Goal: Complete application form

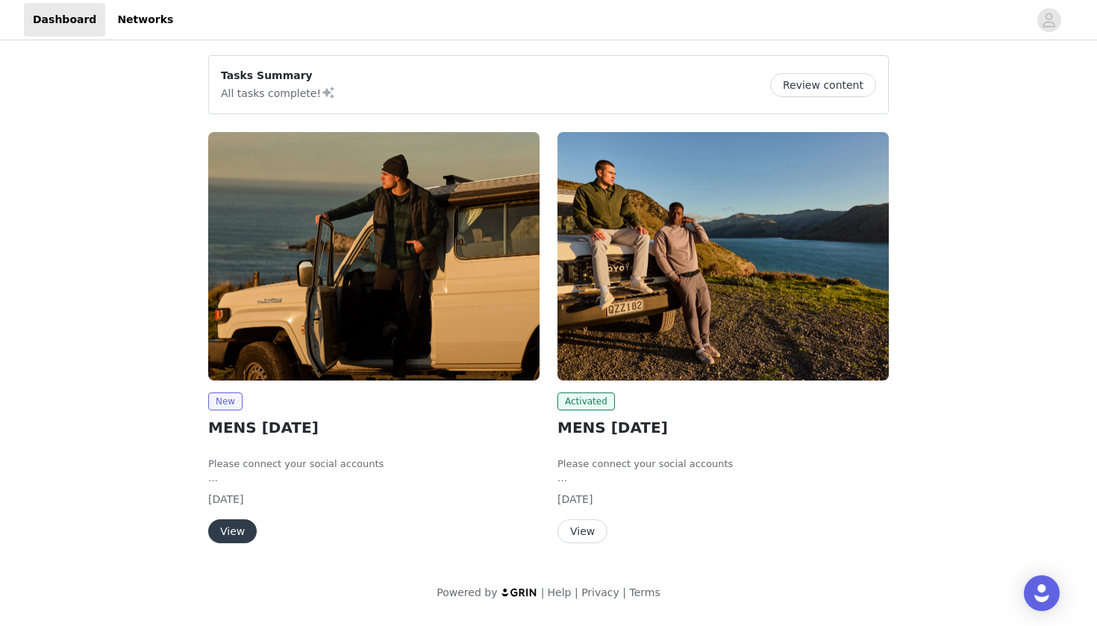
click at [233, 529] on button "View" at bounding box center [232, 532] width 49 height 24
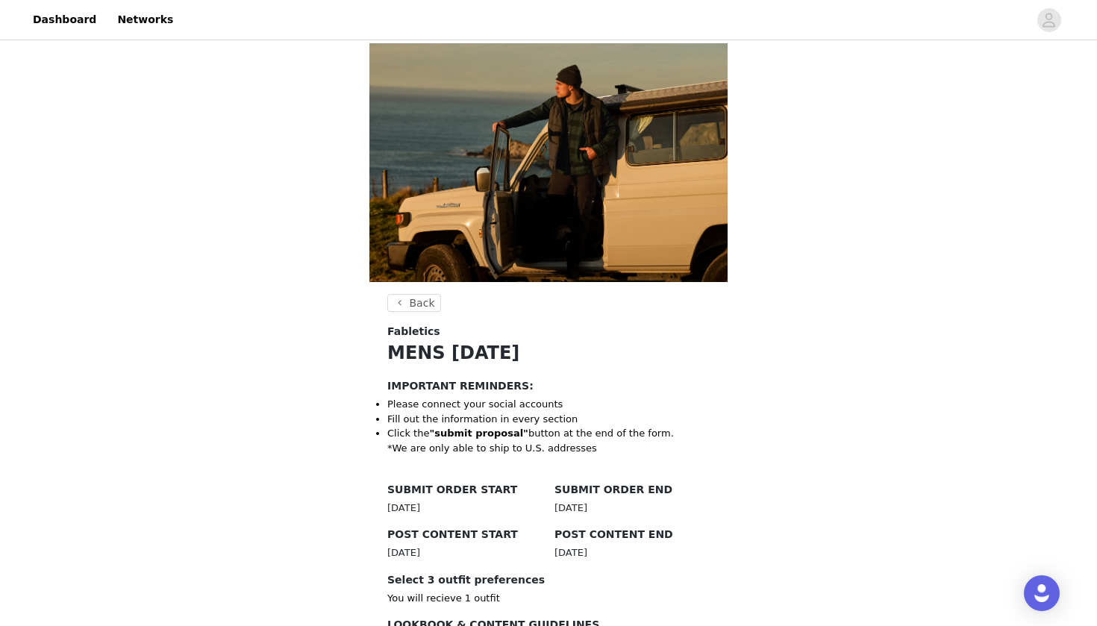
click at [312, 482] on div "Back Fabletics MENS [DATE] IMPORTANT REMINDERS: Please connect your social acco…" at bounding box center [548, 543] width 1097 height 1000
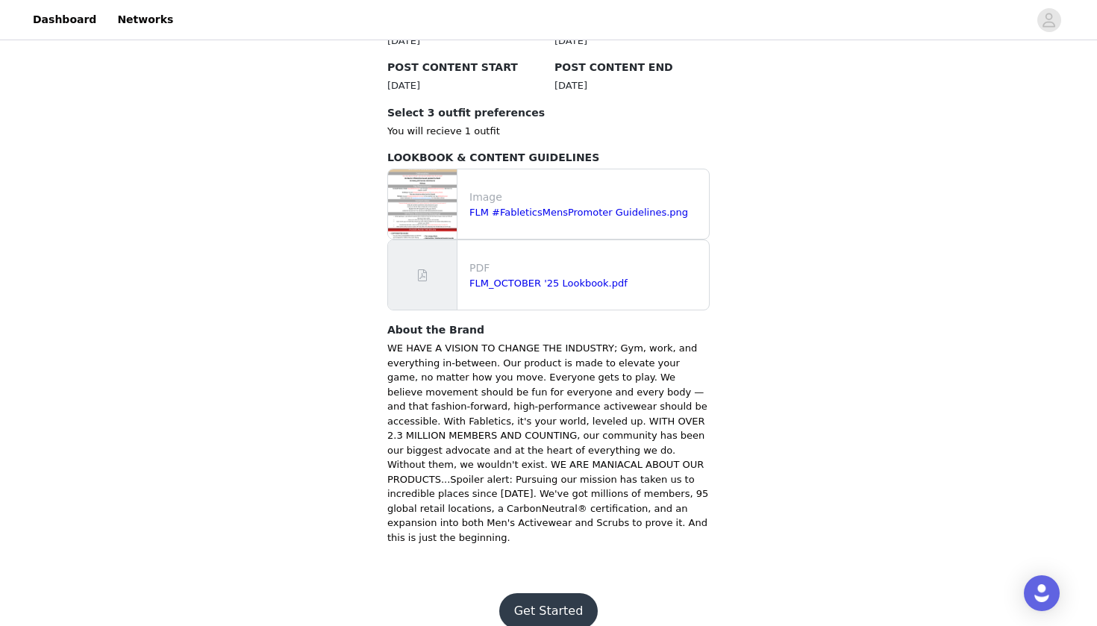
scroll to position [467, 0]
click at [564, 594] on button "Get Started" at bounding box center [548, 612] width 99 height 36
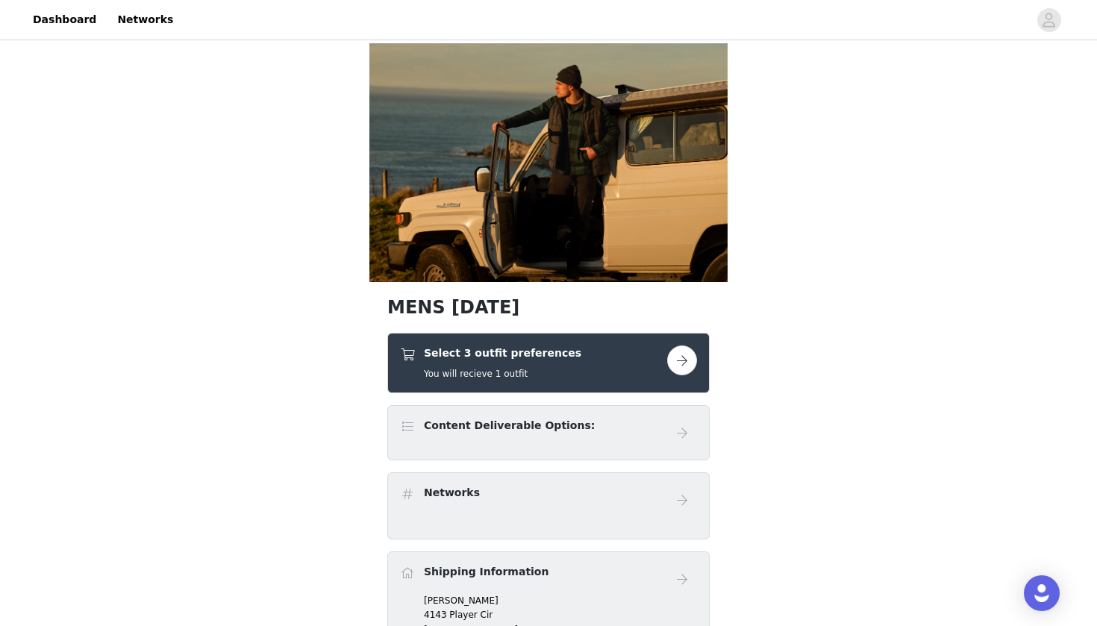
click at [685, 359] on button "button" at bounding box center [682, 361] width 30 height 30
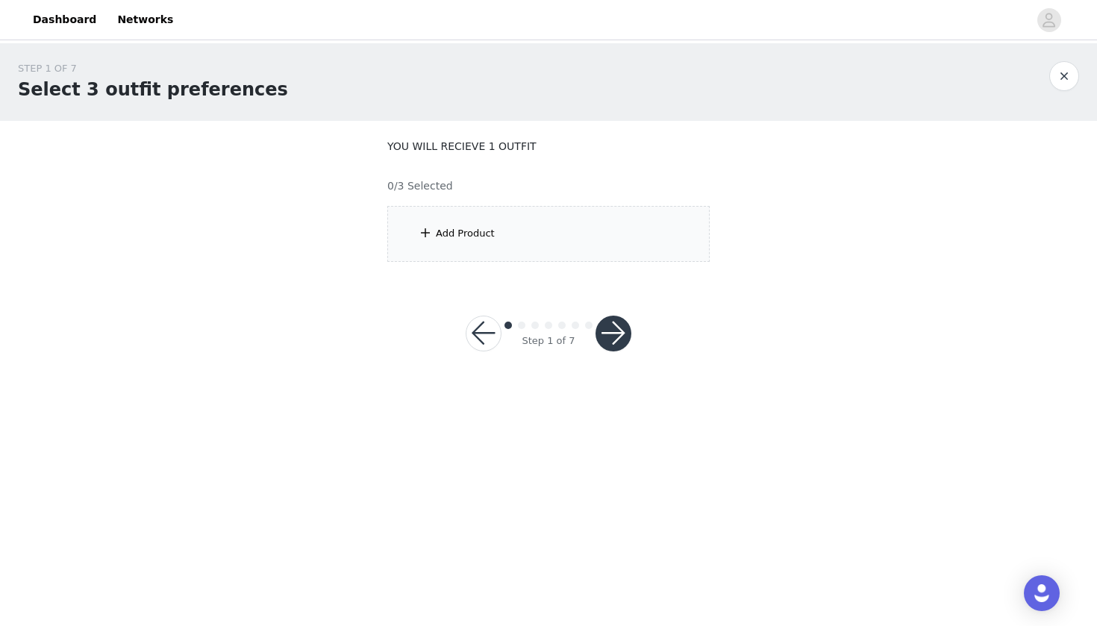
click at [479, 348] on button "button" at bounding box center [484, 334] width 36 height 36
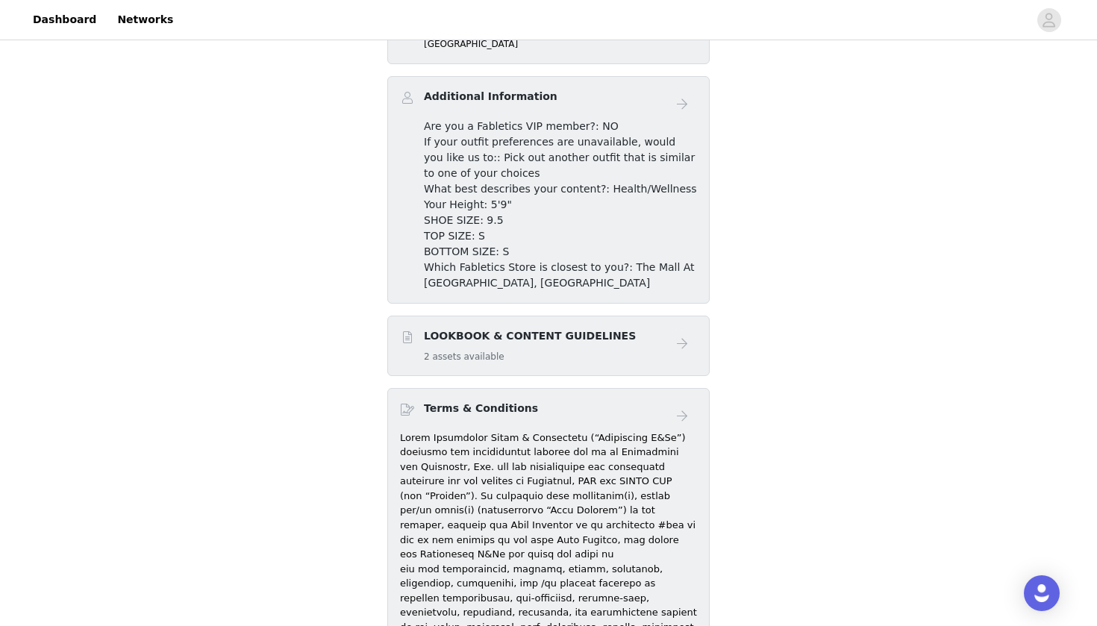
scroll to position [601, 0]
click at [591, 354] on h5 "2 assets available" at bounding box center [530, 357] width 212 height 13
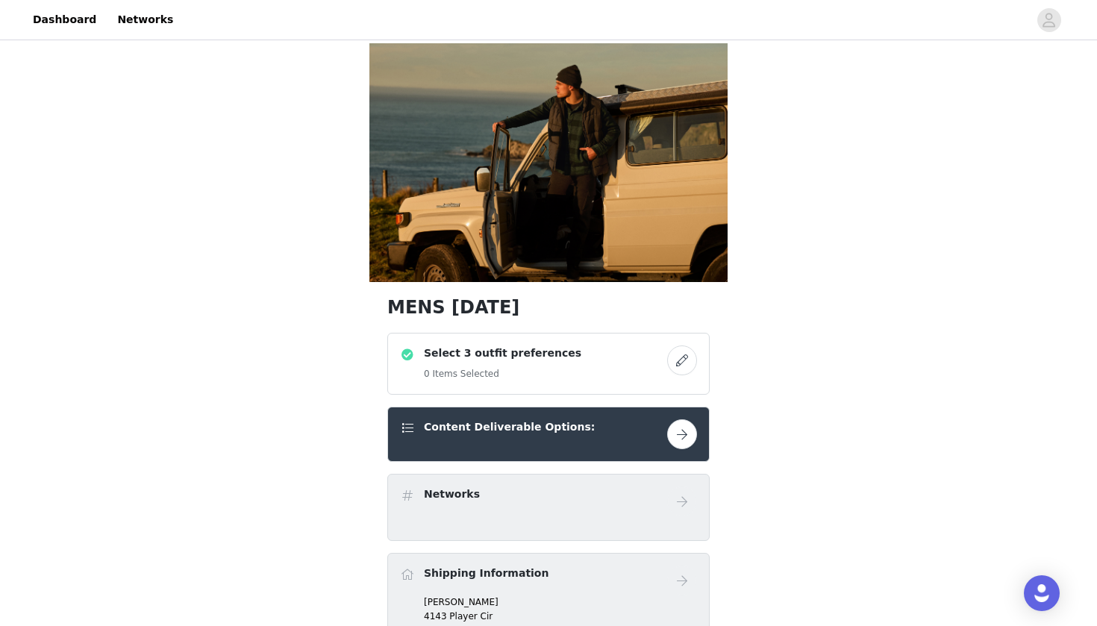
scroll to position [0, 0]
click at [52, 20] on link "Dashboard" at bounding box center [64, 20] width 81 height 34
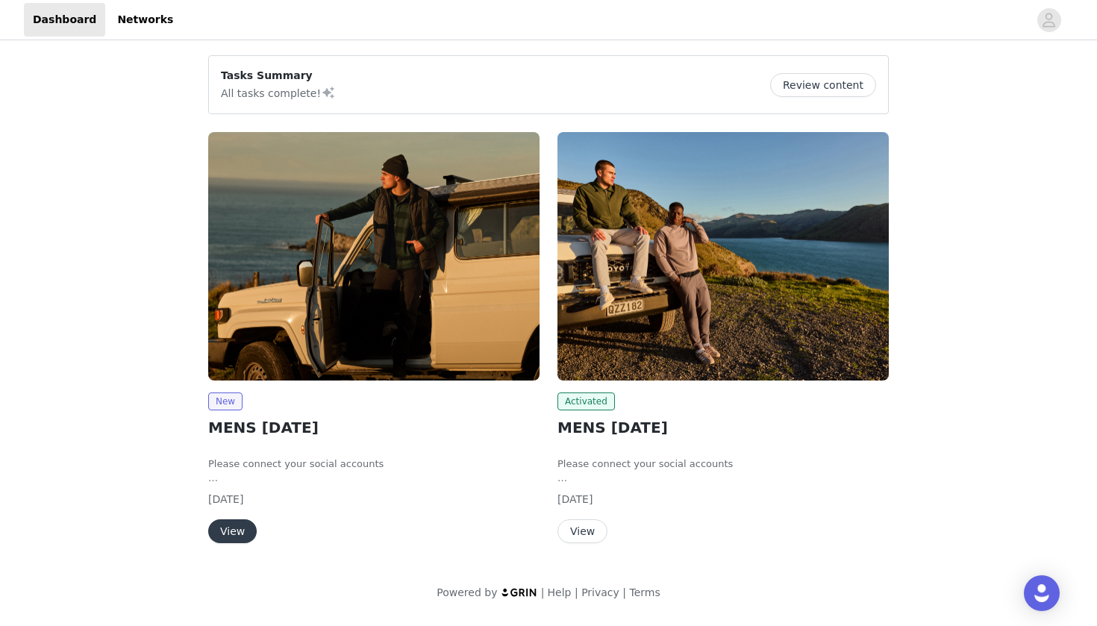
click at [230, 544] on div "New MENS [DATE] Please connect your social accounts Fill out the information in…" at bounding box center [373, 340] width 349 height 435
click at [234, 531] on button "View" at bounding box center [232, 532] width 49 height 24
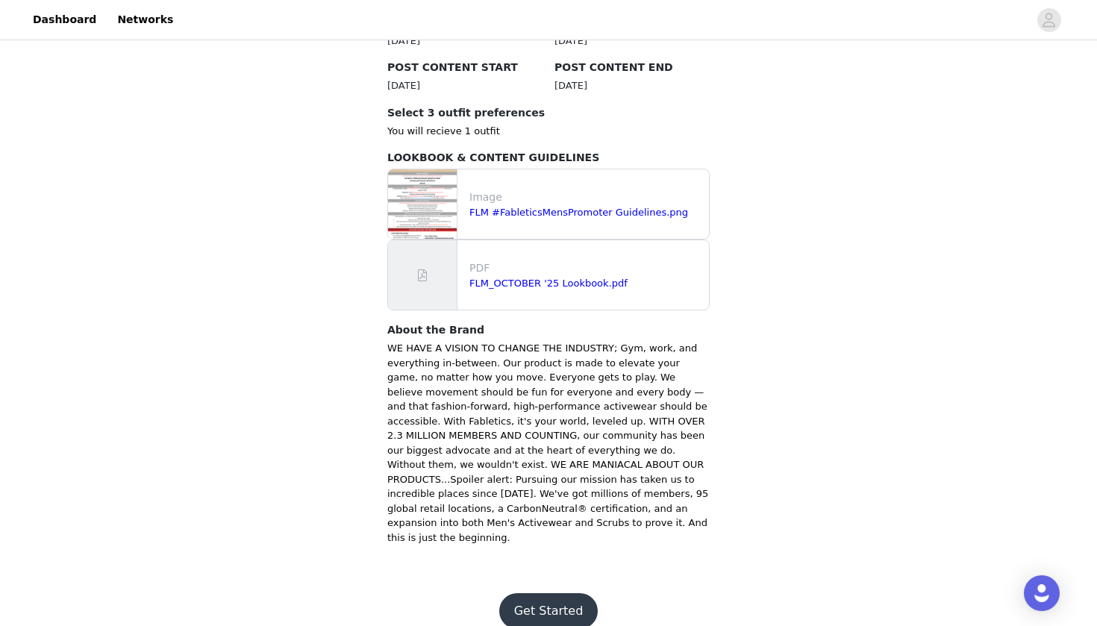
scroll to position [467, 0]
click at [534, 287] on link "FLM_OCTOBER '25 Lookbook.pdf" at bounding box center [549, 283] width 158 height 11
click at [545, 594] on button "Get Started" at bounding box center [548, 612] width 99 height 36
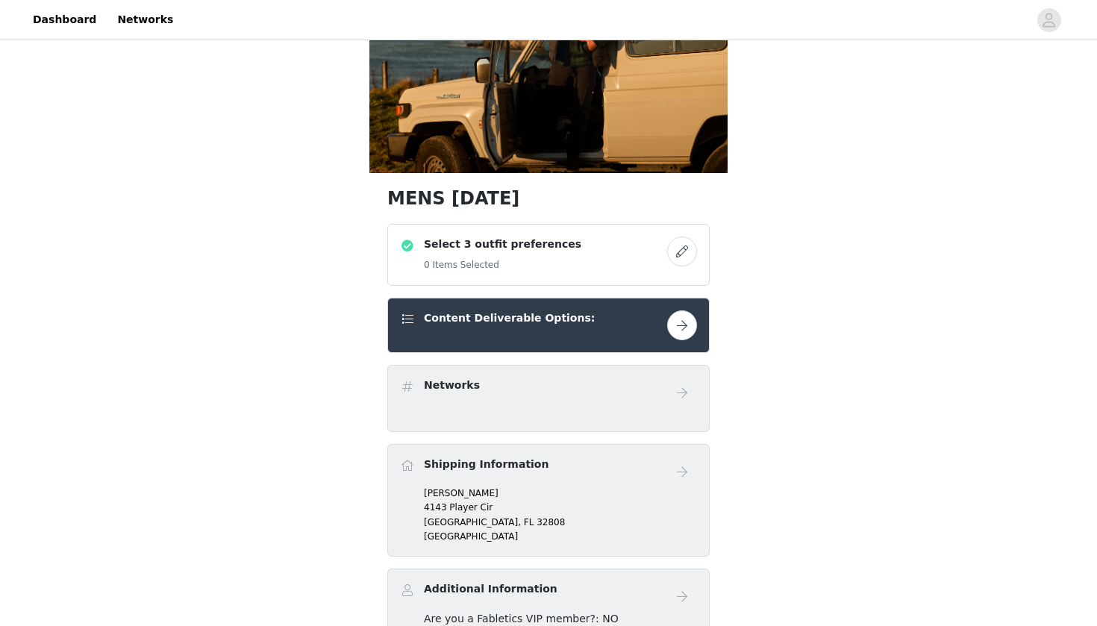
scroll to position [168, 0]
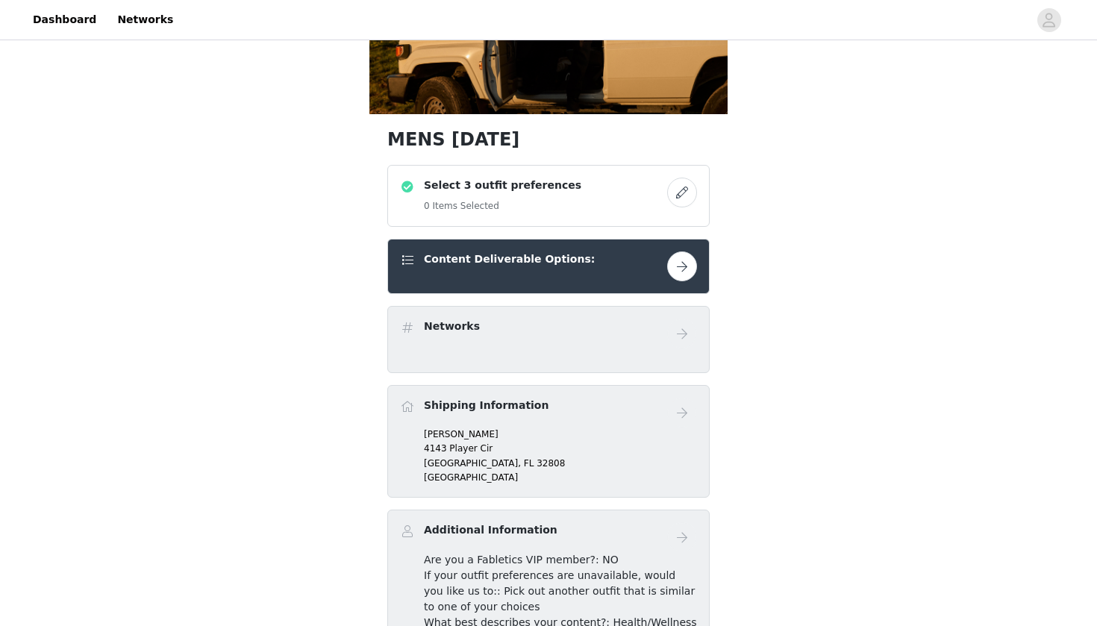
click at [690, 270] on button "button" at bounding box center [682, 267] width 30 height 30
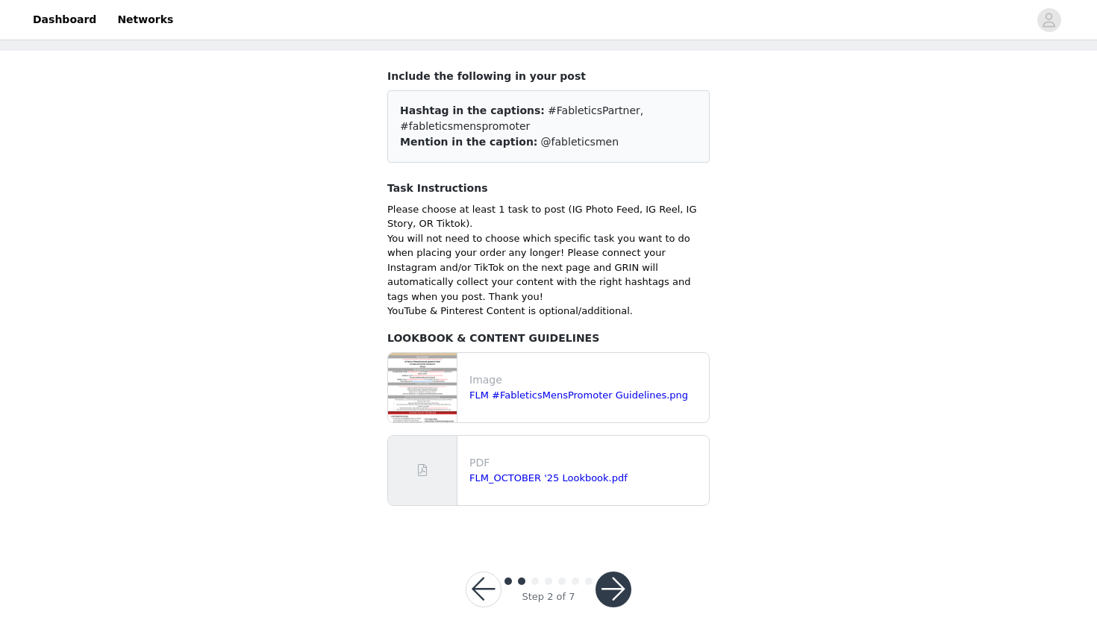
scroll to position [69, 0]
click at [621, 573] on button "button" at bounding box center [614, 591] width 36 height 36
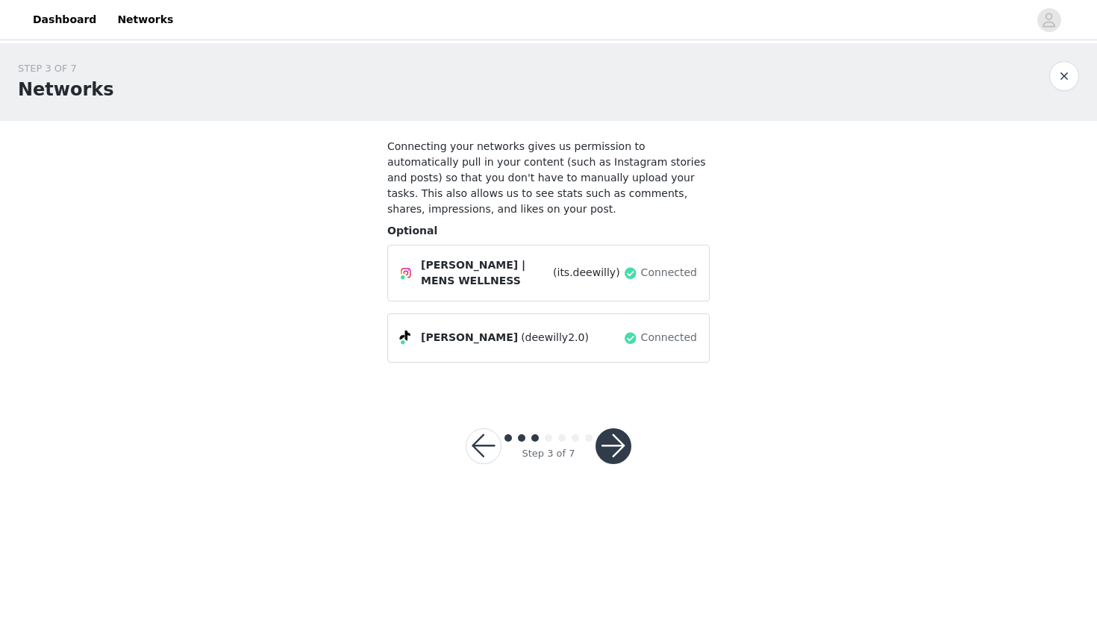
click at [615, 449] on button "button" at bounding box center [614, 447] width 36 height 36
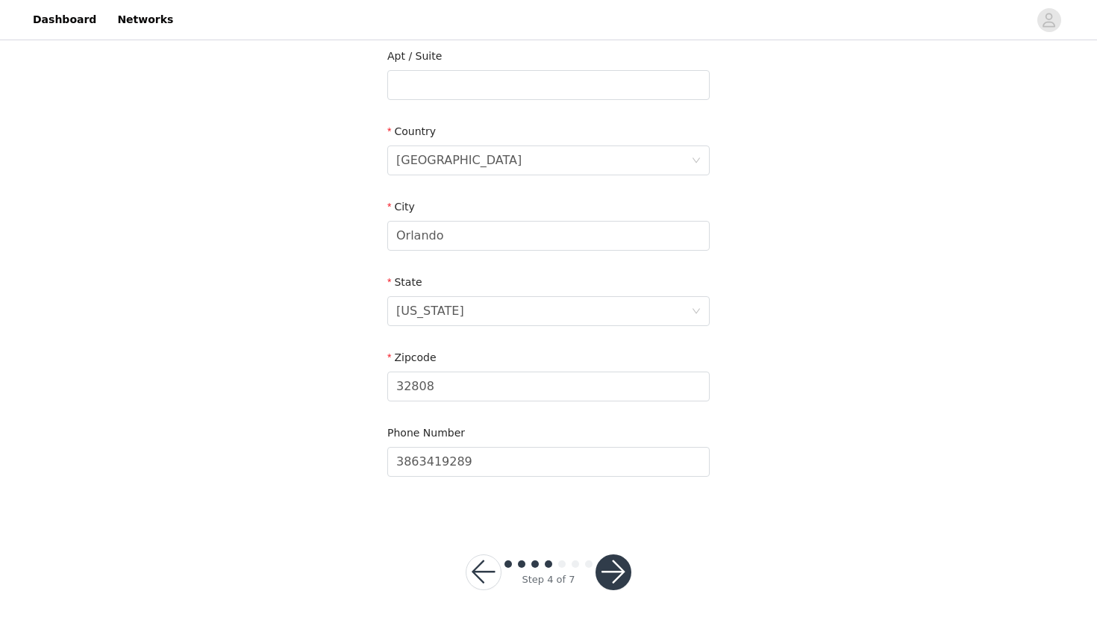
scroll to position [391, 0]
click at [620, 576] on button "button" at bounding box center [614, 573] width 36 height 36
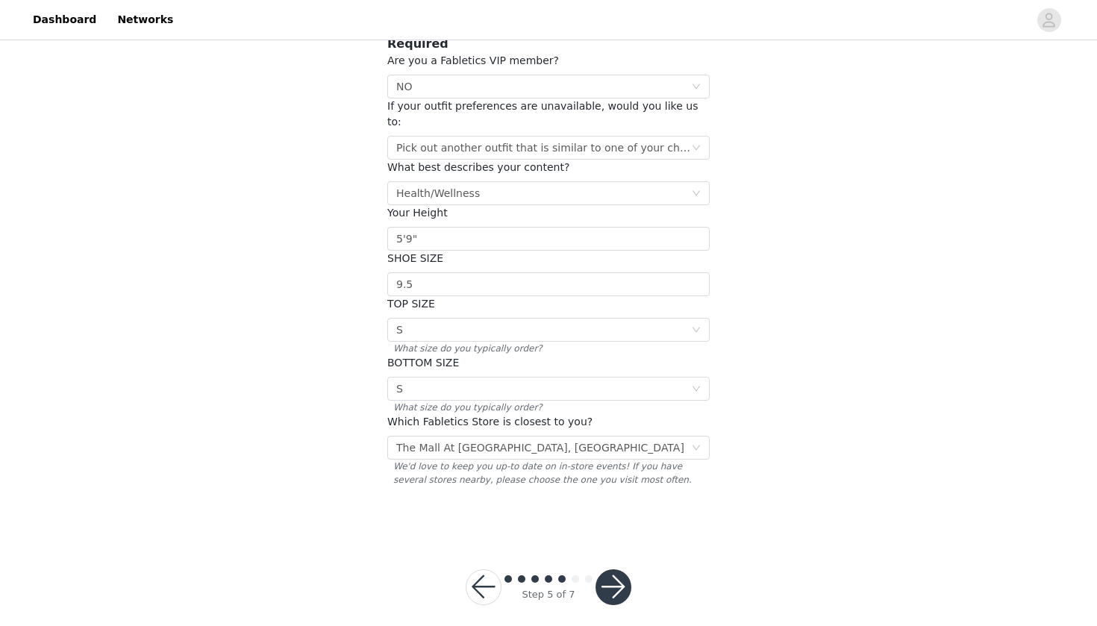
scroll to position [117, 0]
click at [704, 379] on div "Select S" at bounding box center [548, 391] width 323 height 24
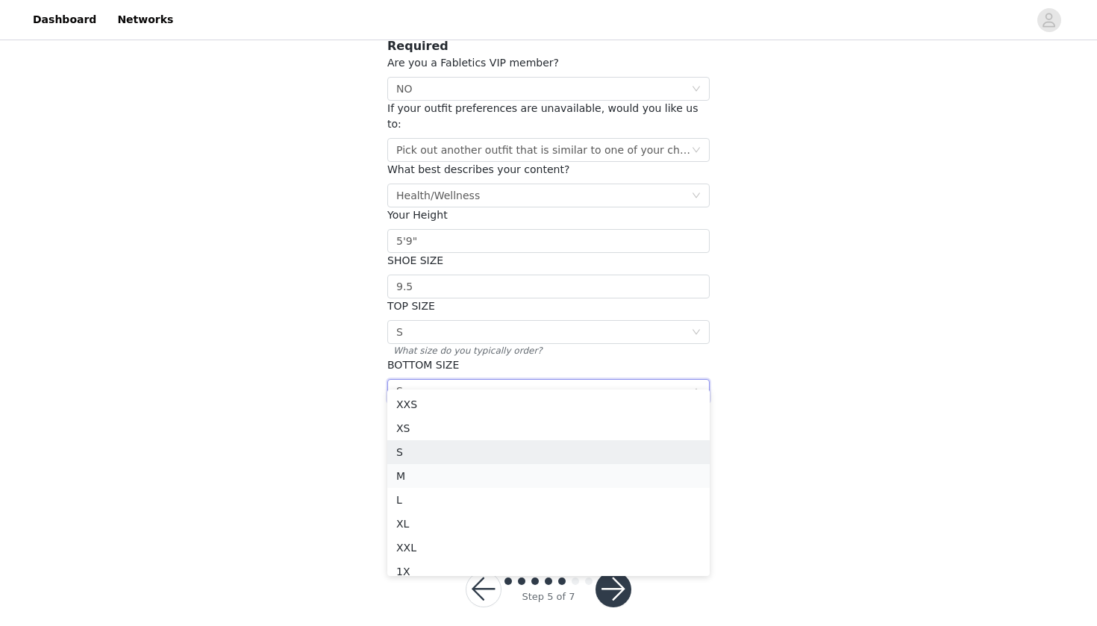
click at [417, 473] on li "M" at bounding box center [548, 476] width 323 height 24
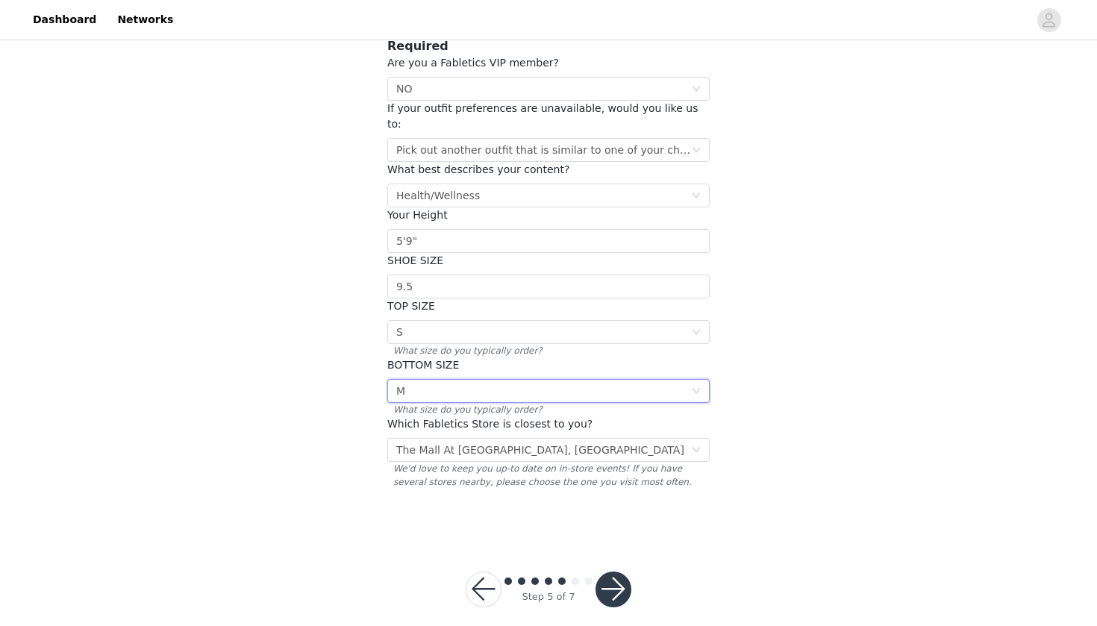
click at [309, 431] on div "STEP 5 OF 7 Additional Information Please fill in the information below Require…" at bounding box center [548, 231] width 1097 height 610
click at [629, 572] on button "button" at bounding box center [614, 590] width 36 height 36
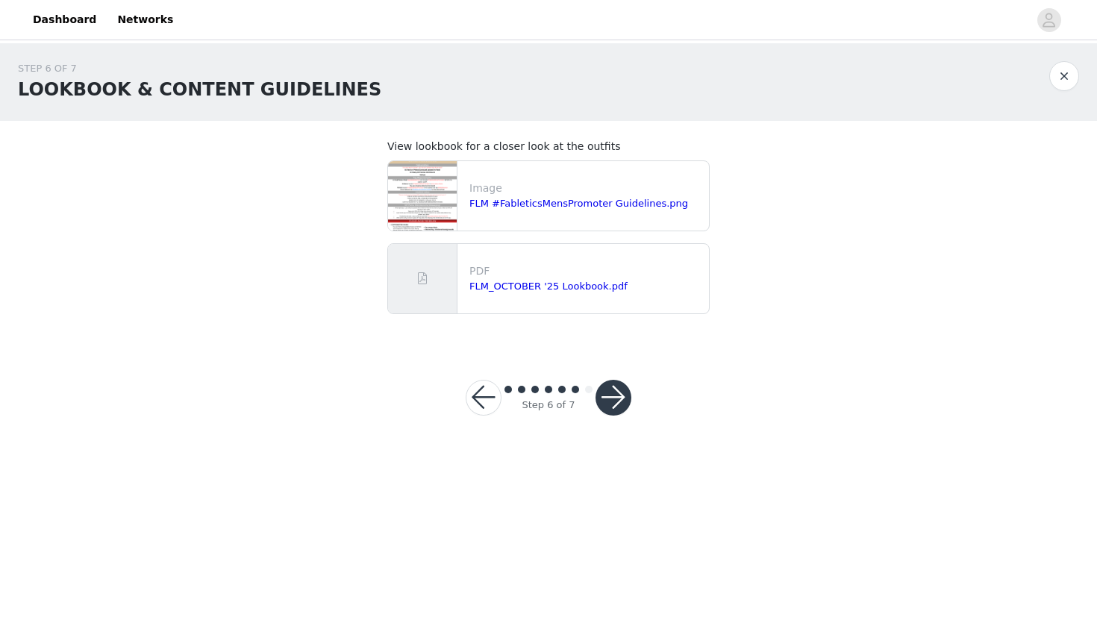
click at [622, 392] on button "button" at bounding box center [614, 398] width 36 height 36
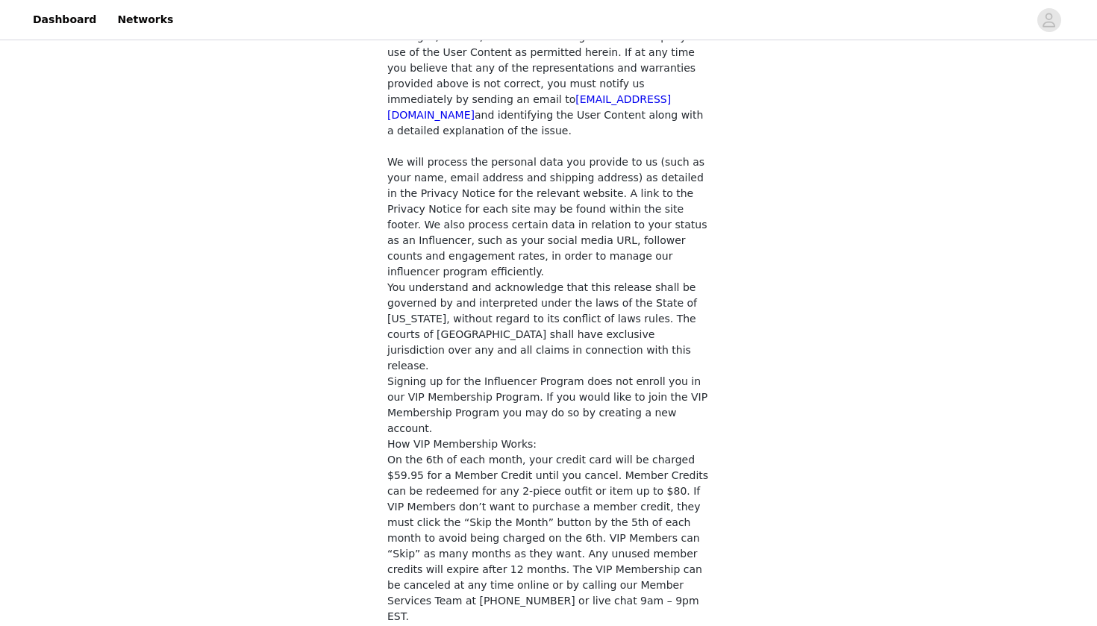
scroll to position [1177, 0]
checkbox input "true"
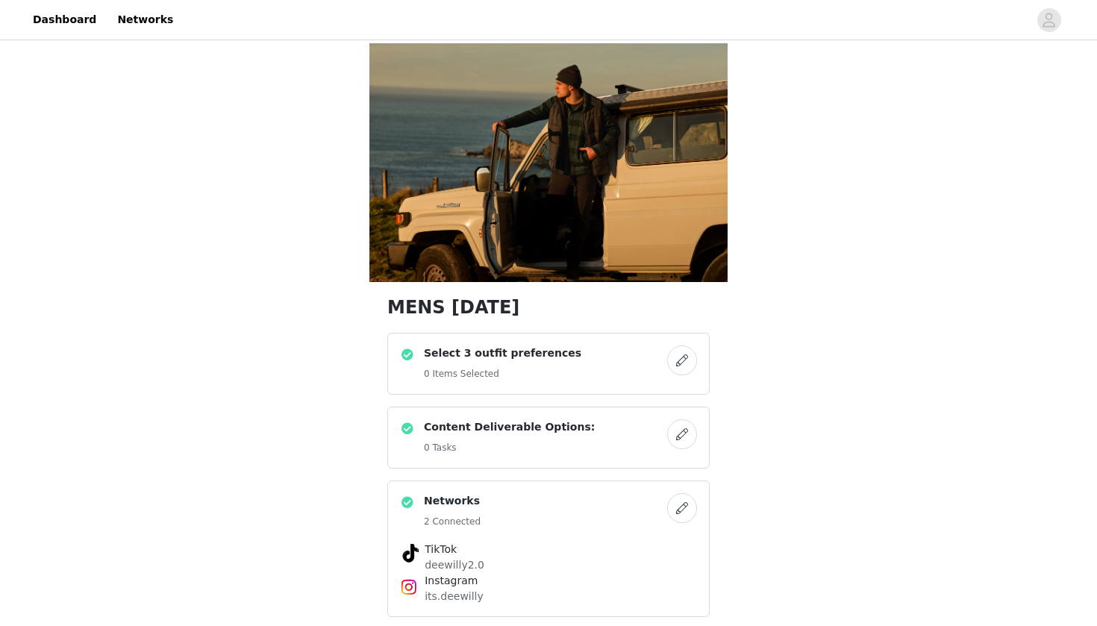
click at [658, 363] on div "Select 3 outfit preferences 0 Items Selected" at bounding box center [533, 364] width 267 height 37
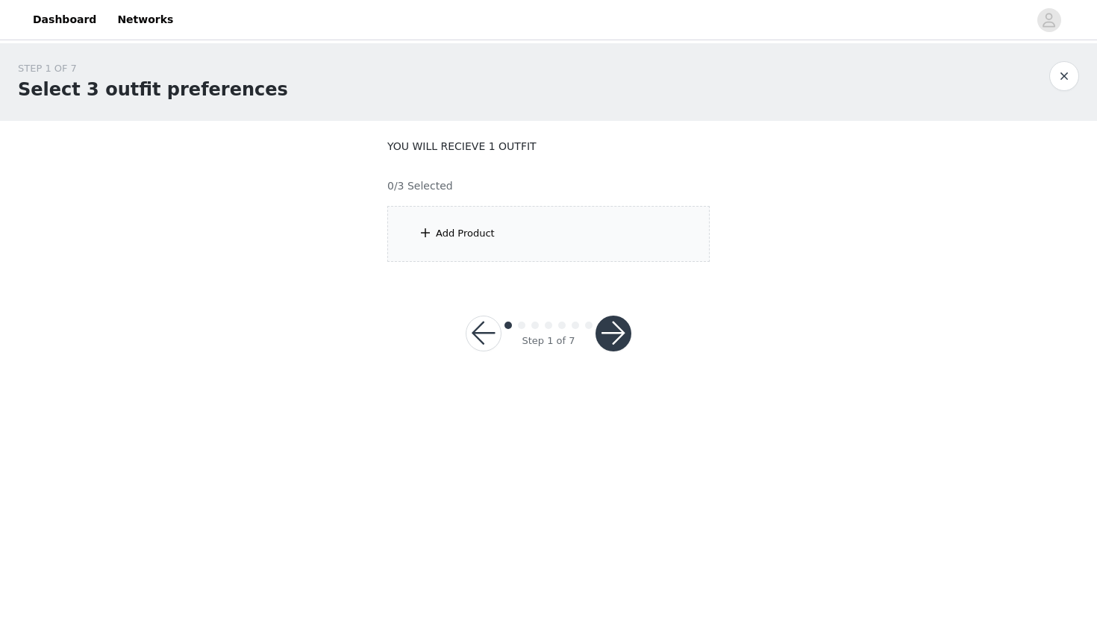
click at [428, 231] on span at bounding box center [425, 233] width 15 height 18
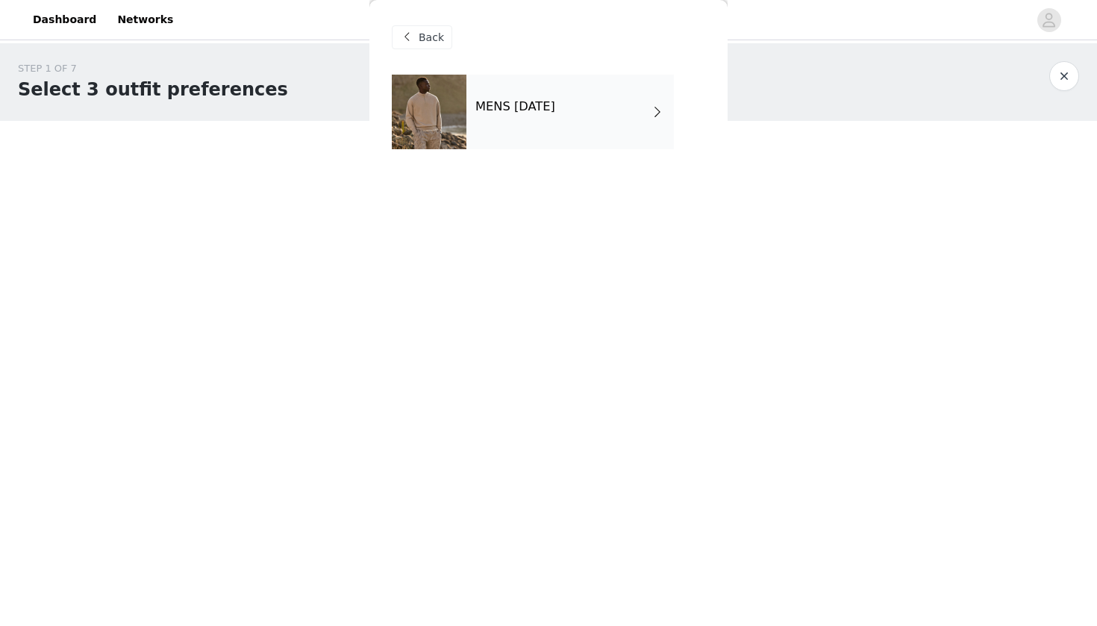
click at [618, 113] on div "MENS [DATE]" at bounding box center [571, 112] width 208 height 75
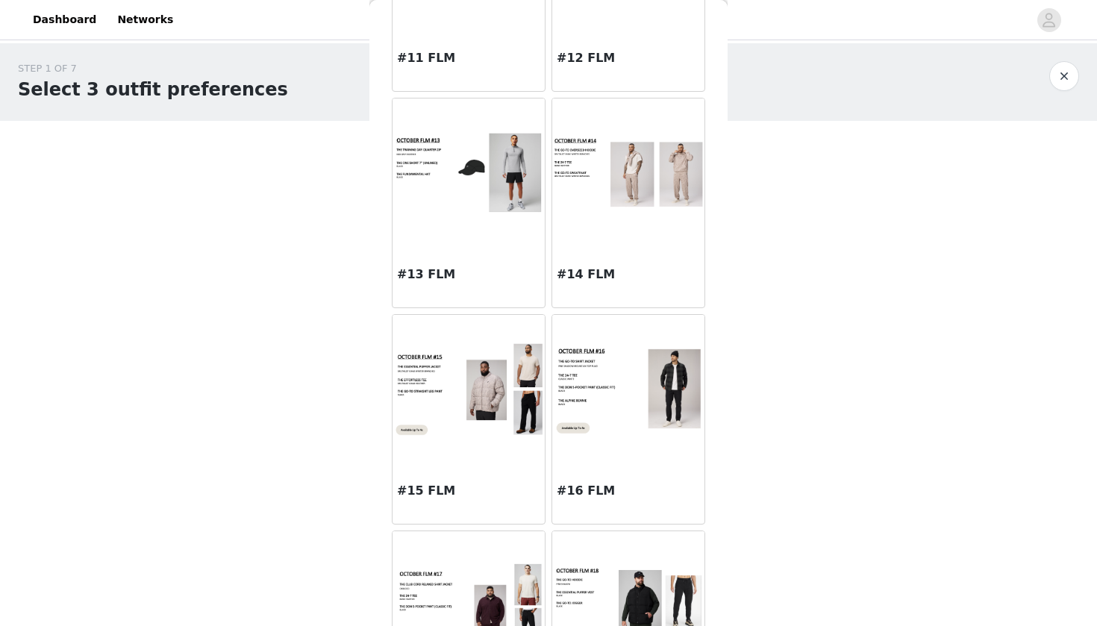
scroll to position [1269, 0]
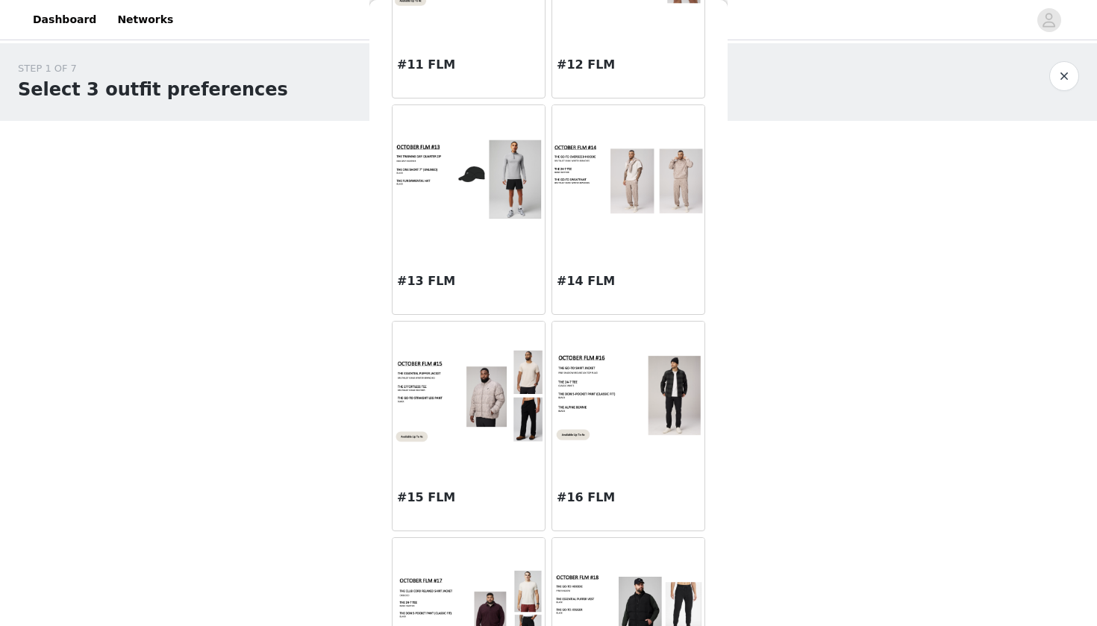
click at [636, 200] on img at bounding box center [628, 180] width 152 height 76
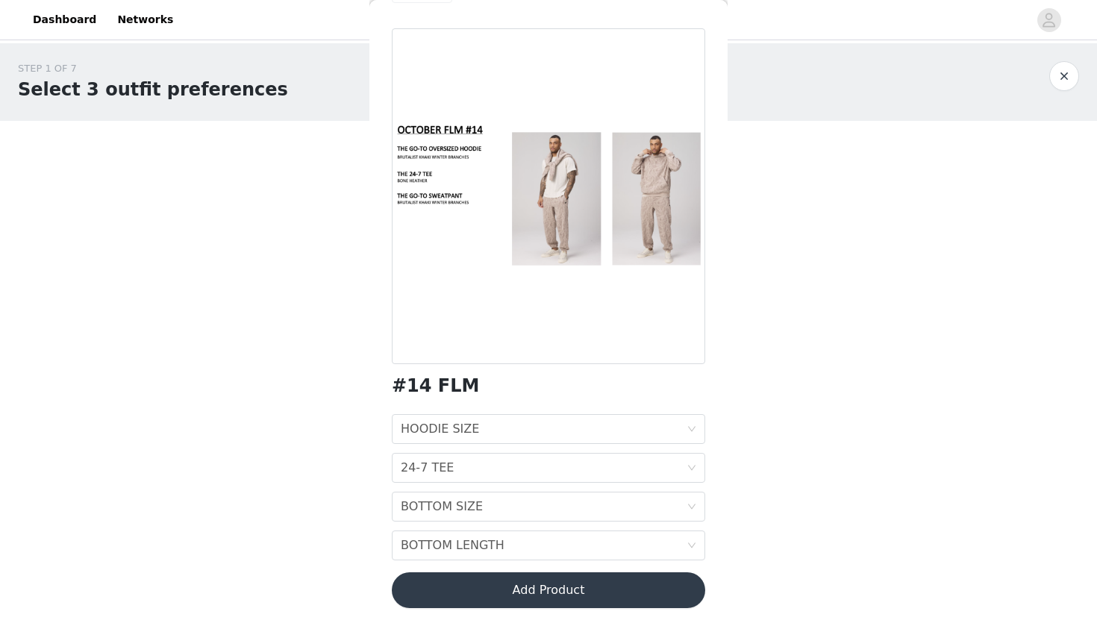
scroll to position [38, 0]
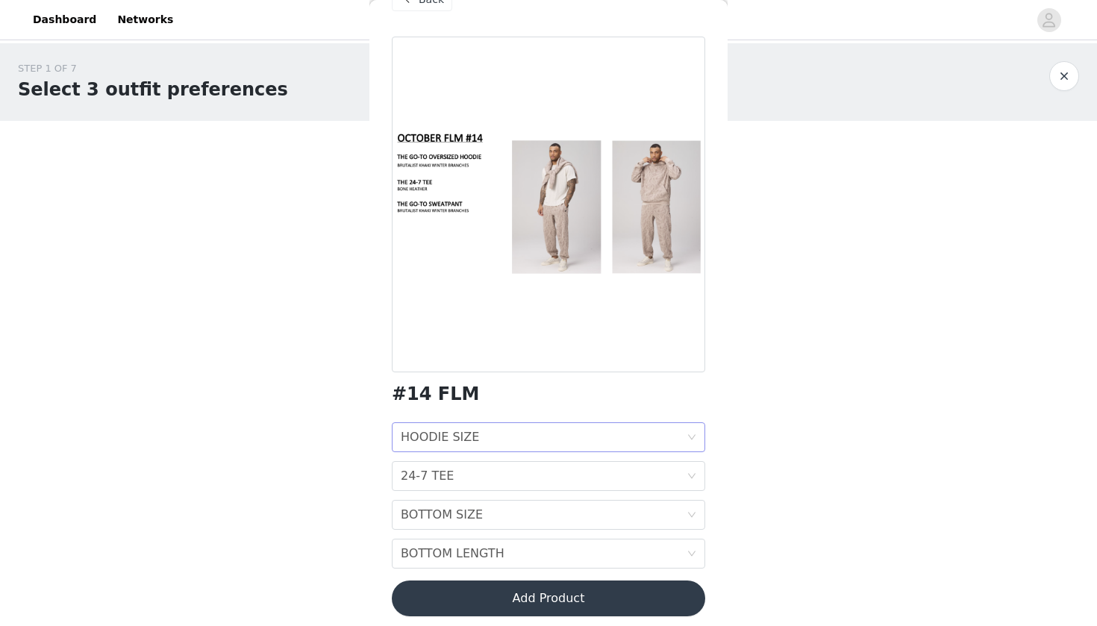
click at [694, 441] on icon "icon: down" at bounding box center [692, 437] width 9 height 9
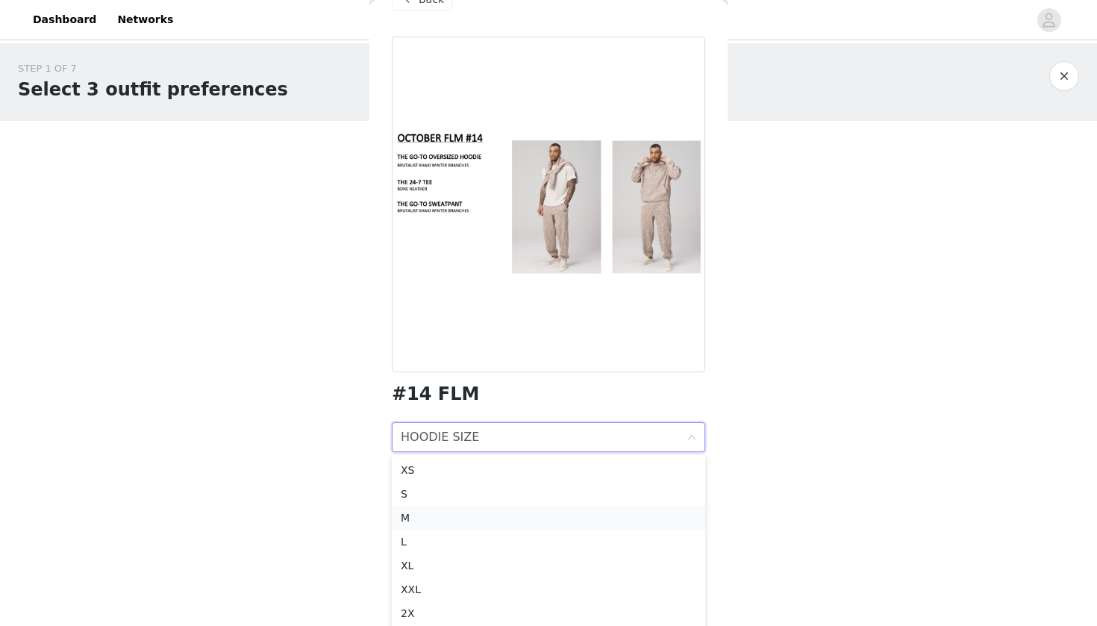
click at [408, 515] on div "M" at bounding box center [549, 518] width 296 height 16
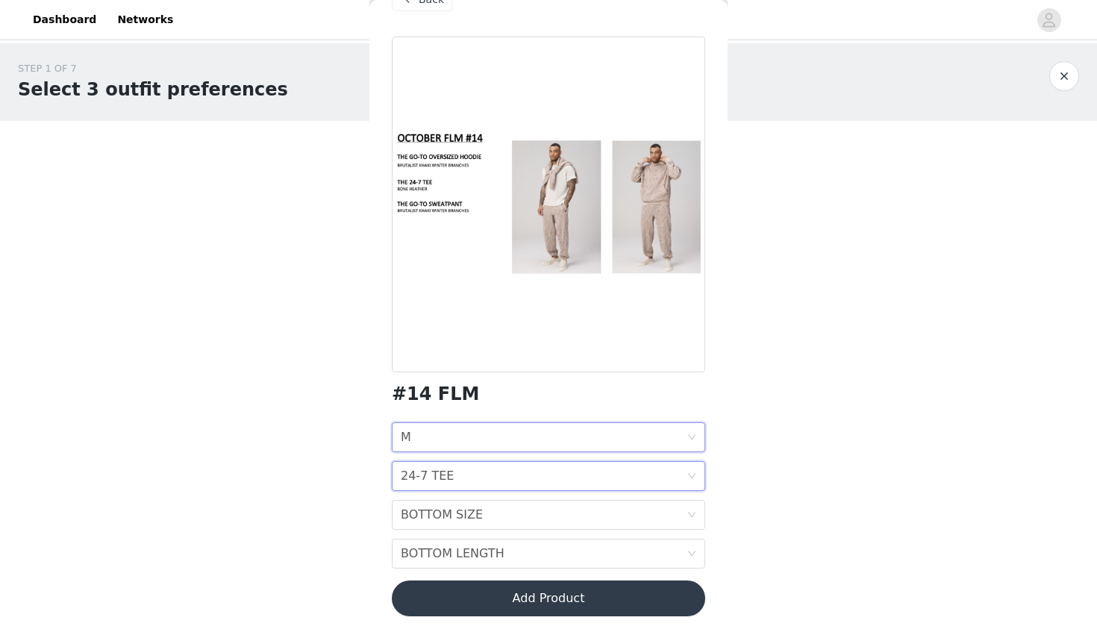
click at [693, 479] on icon "icon: down" at bounding box center [692, 476] width 9 height 9
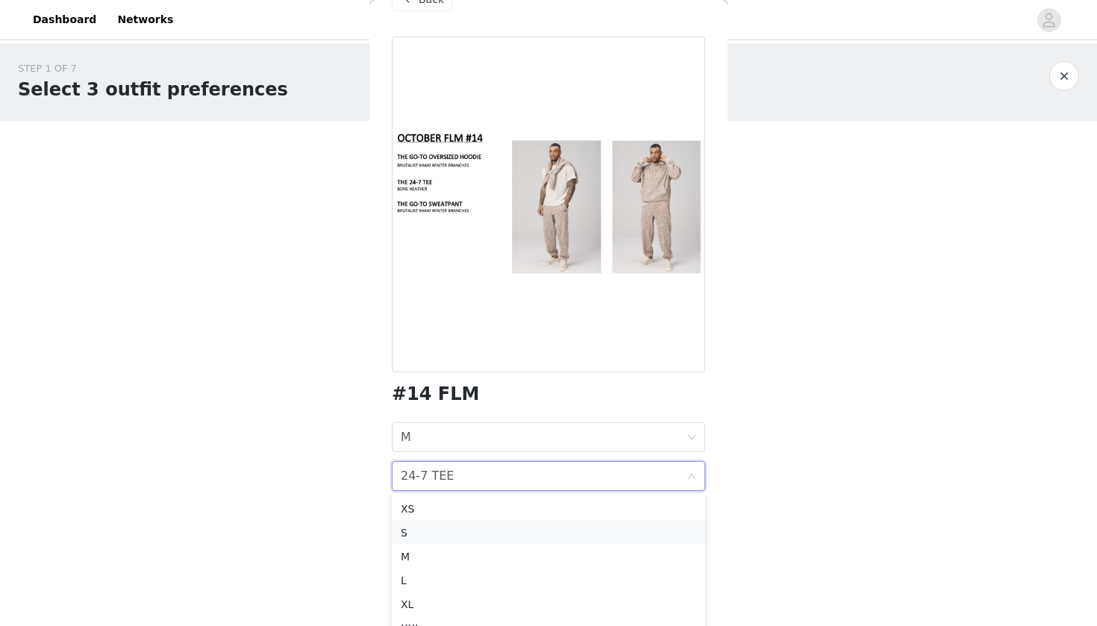
click at [461, 538] on div "S" at bounding box center [549, 533] width 296 height 16
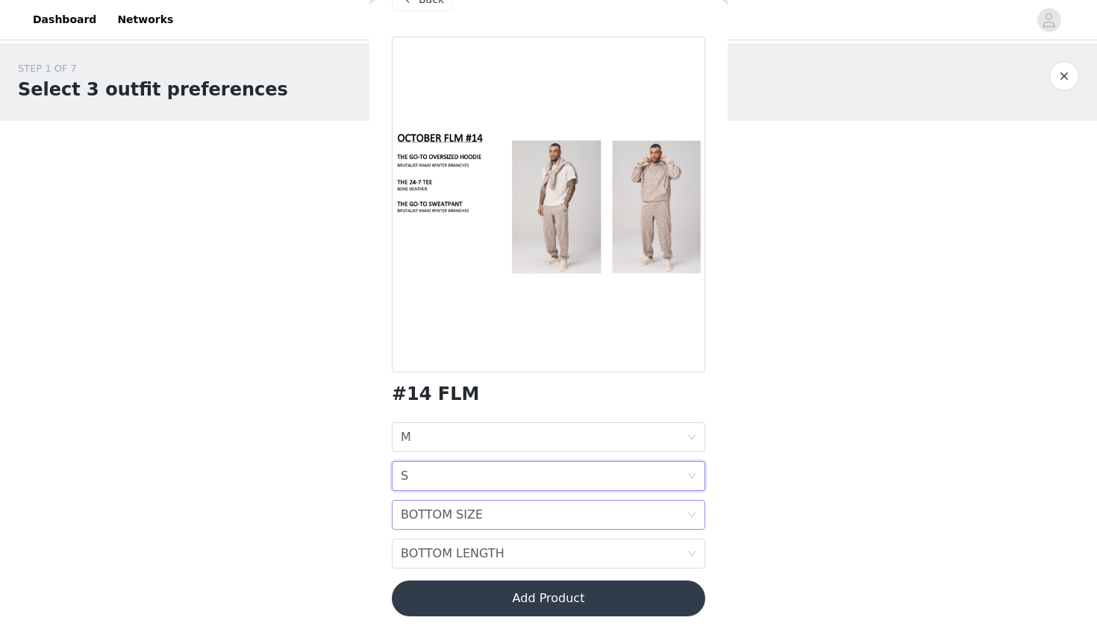
click at [694, 517] on icon "icon: down" at bounding box center [692, 515] width 9 height 9
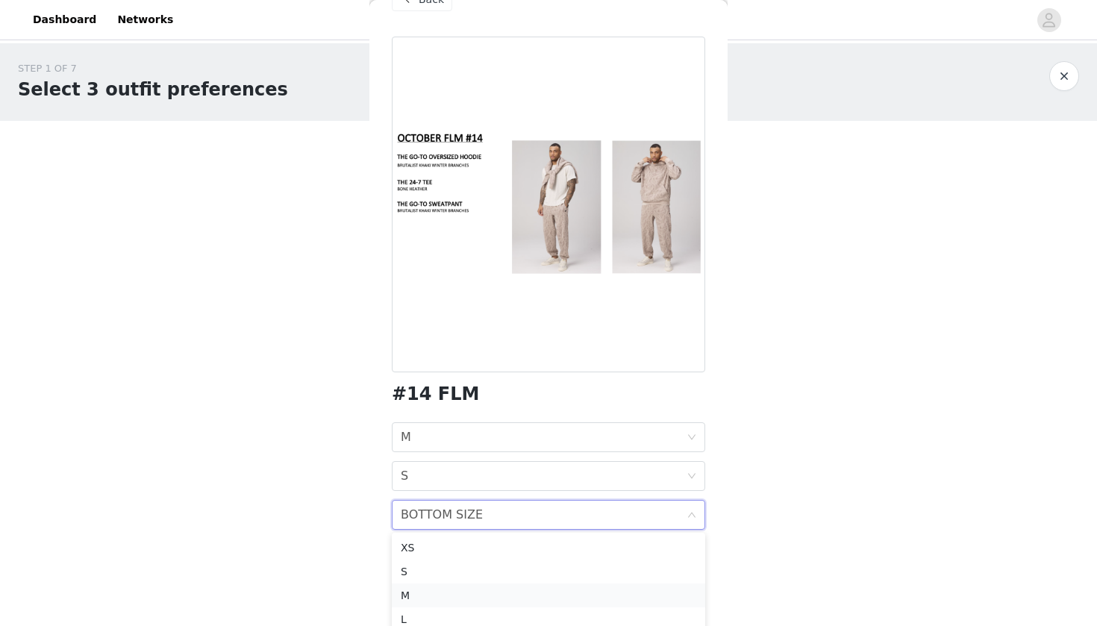
click at [418, 589] on div "M" at bounding box center [549, 596] width 296 height 16
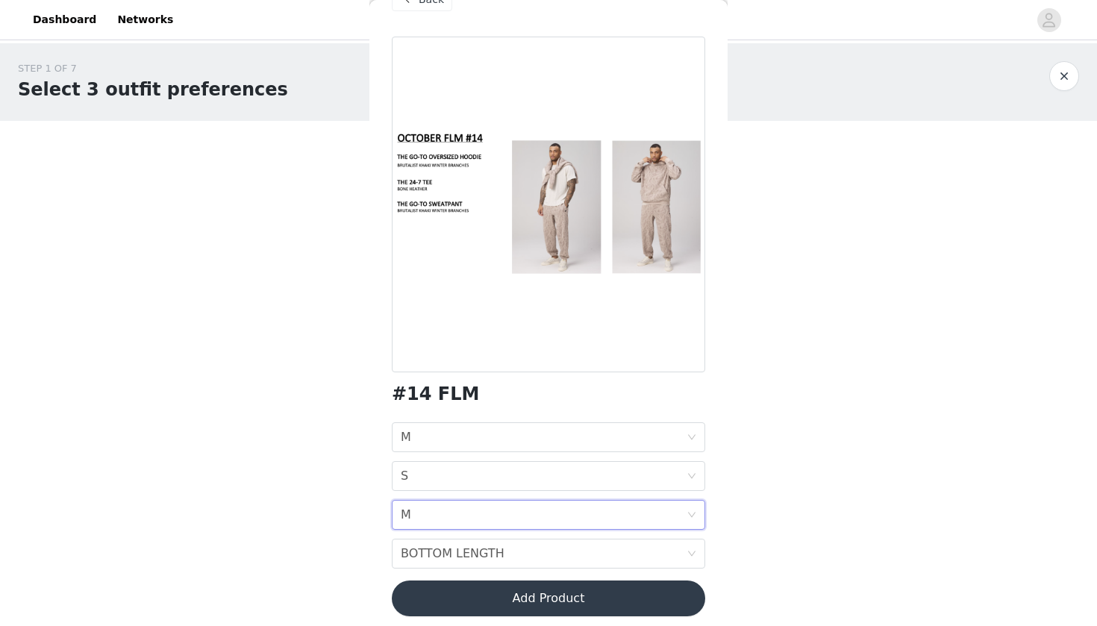
click at [331, 505] on body "Dashboard Networks STEP 1 OF 7 Select 3 outfit preferences YOU WILL RECIEVE 1 O…" at bounding box center [548, 313] width 1097 height 626
click at [652, 564] on div "BOTTOM LENGTH BOTTOM LENGTH" at bounding box center [544, 554] width 286 height 28
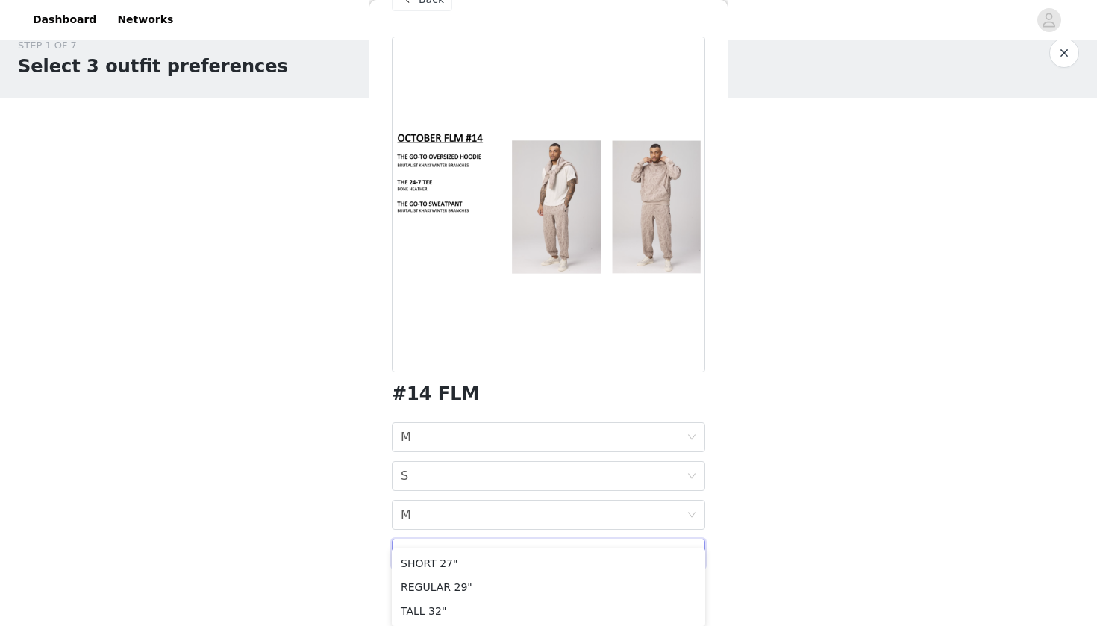
scroll to position [23, 0]
click at [342, 573] on body "Dashboard Networks STEP 1 OF 7 Select 3 outfit preferences YOU WILL RECIEVE 1 O…" at bounding box center [548, 290] width 1097 height 626
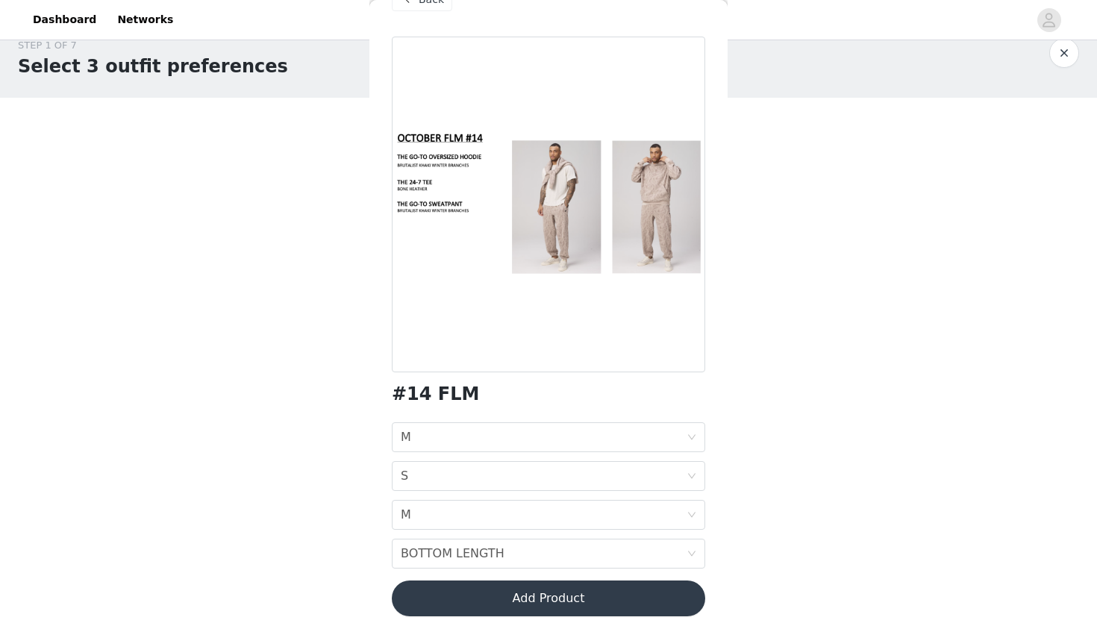
scroll to position [0, 0]
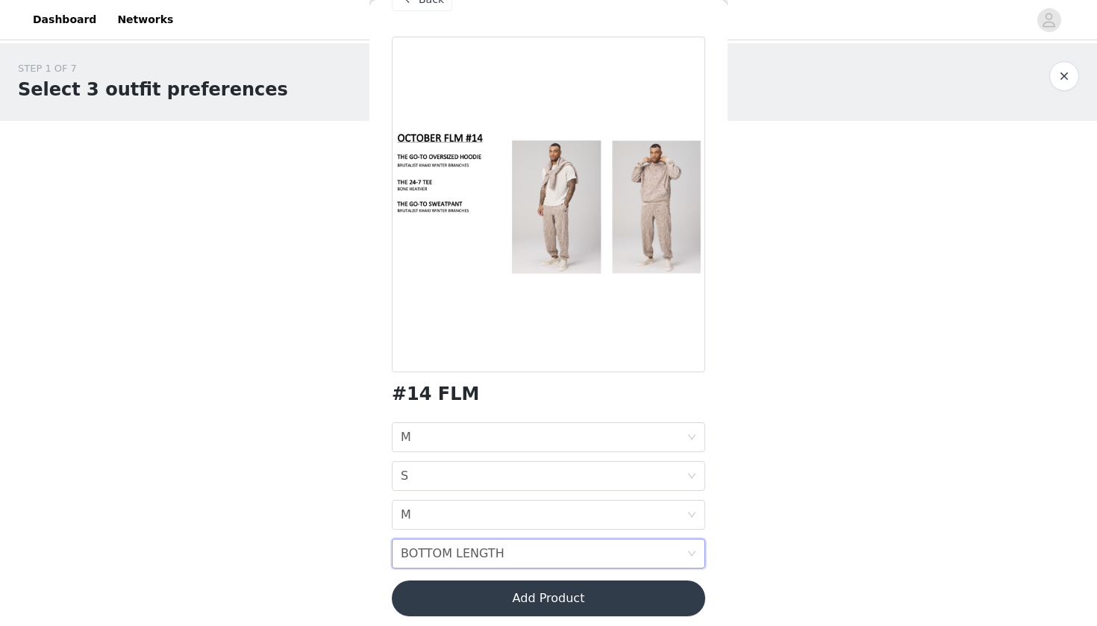
click at [490, 557] on div "BOTTOM LENGTH" at bounding box center [453, 554] width 104 height 28
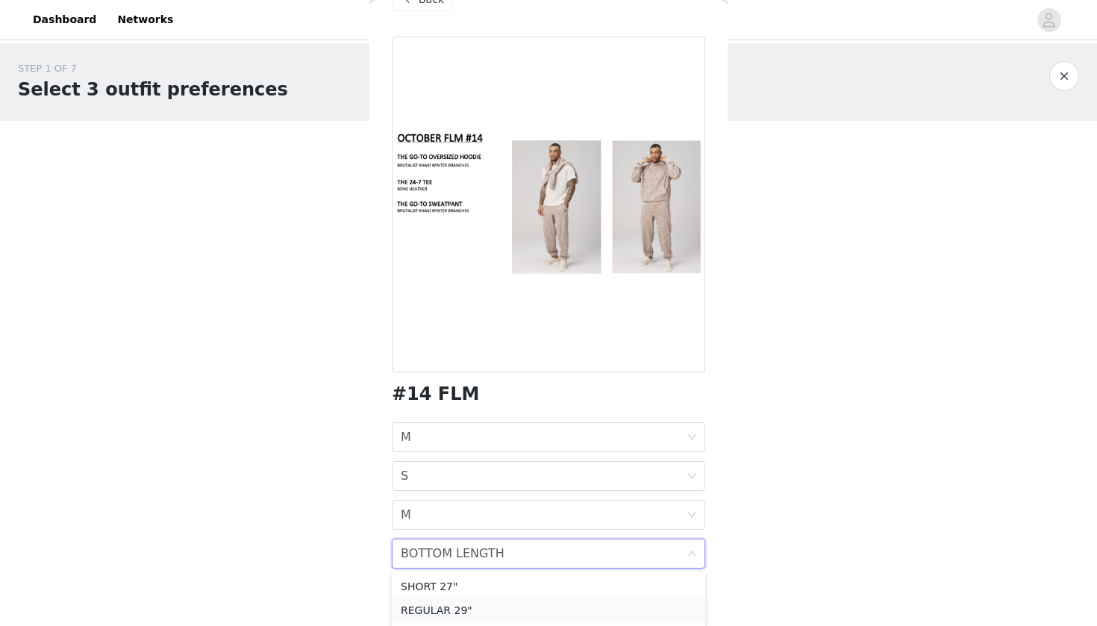
click at [437, 607] on div "REGULAR 29"" at bounding box center [549, 610] width 296 height 16
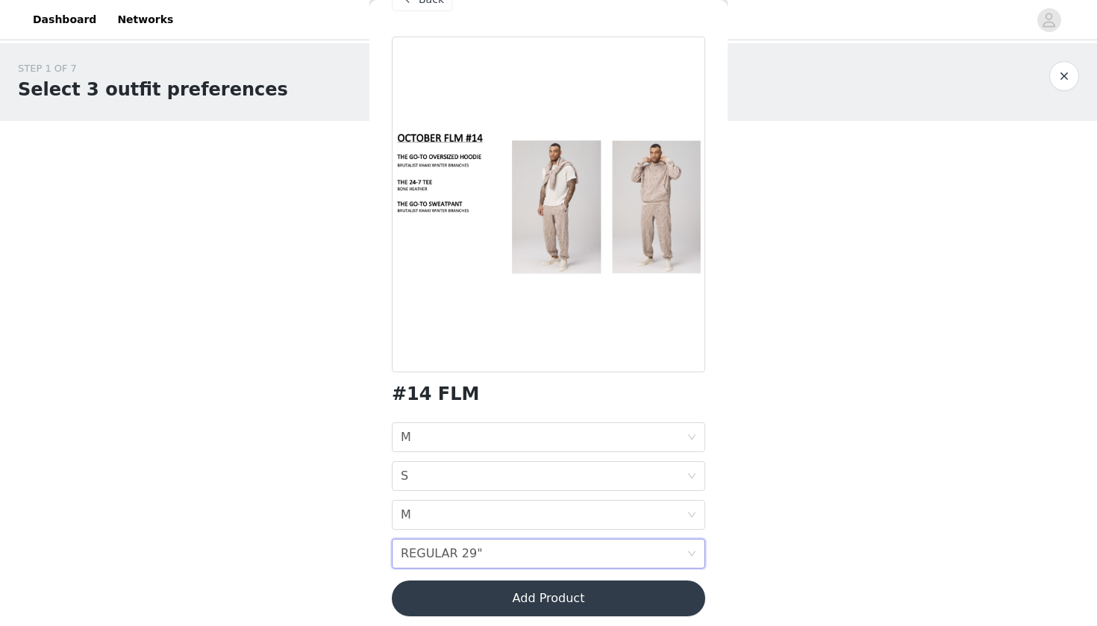
click at [210, 465] on body "Dashboard Networks STEP 1 OF 7 Select 3 outfit preferences YOU WILL RECIEVE 1 O…" at bounding box center [548, 313] width 1097 height 626
click at [581, 602] on button "Add Product" at bounding box center [549, 599] width 314 height 36
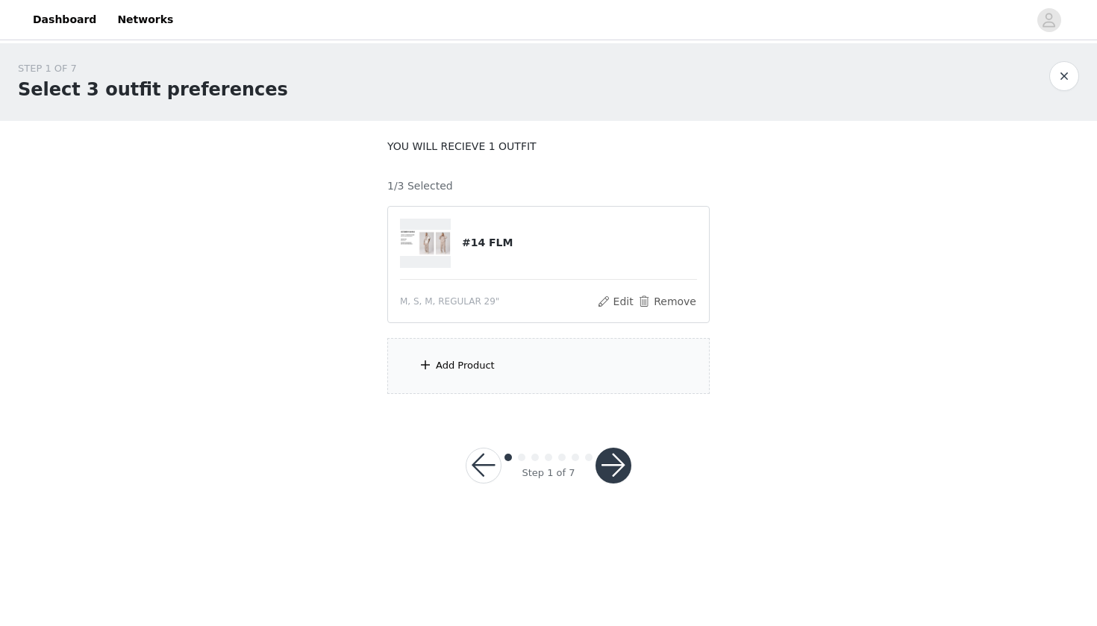
click at [436, 366] on div "Add Product" at bounding box center [465, 365] width 59 height 15
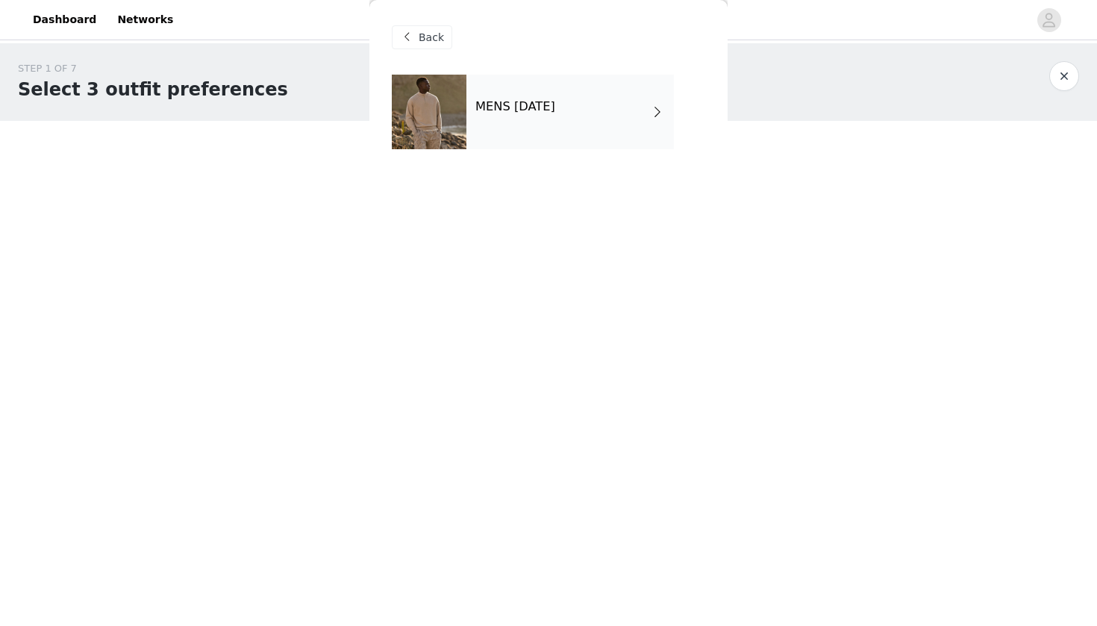
click at [655, 113] on span at bounding box center [657, 112] width 15 height 18
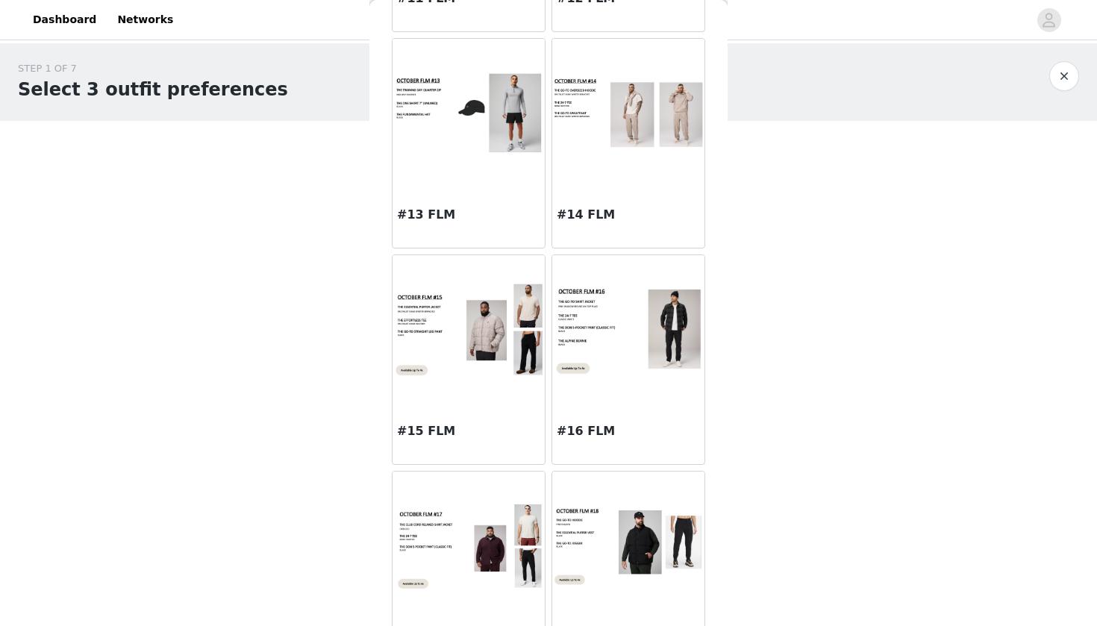
scroll to position [1359, 0]
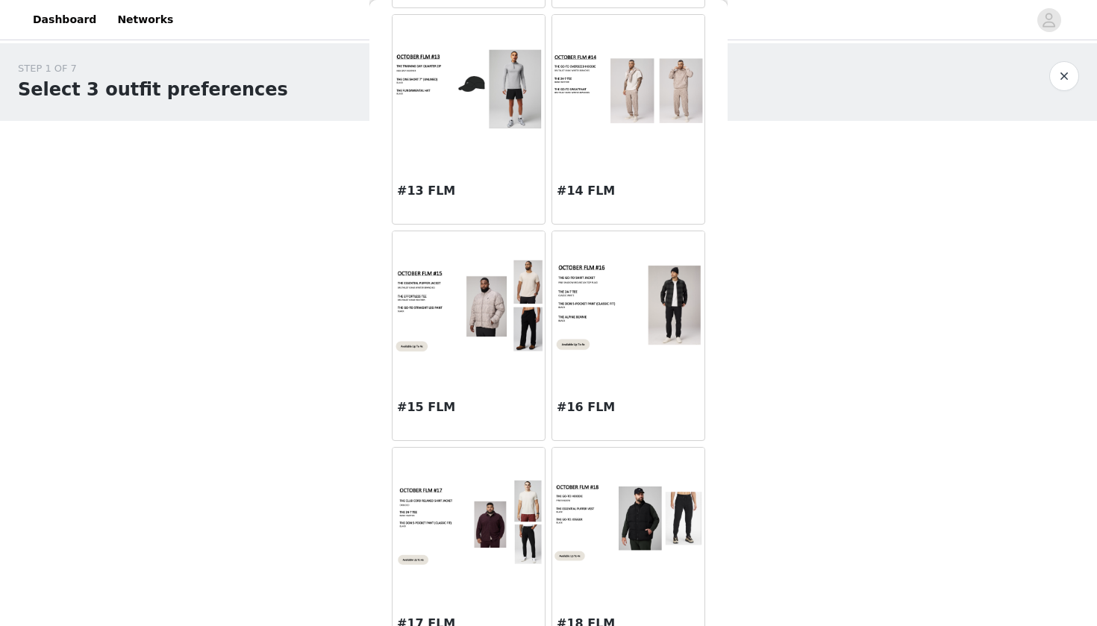
click at [461, 349] on img at bounding box center [469, 306] width 152 height 96
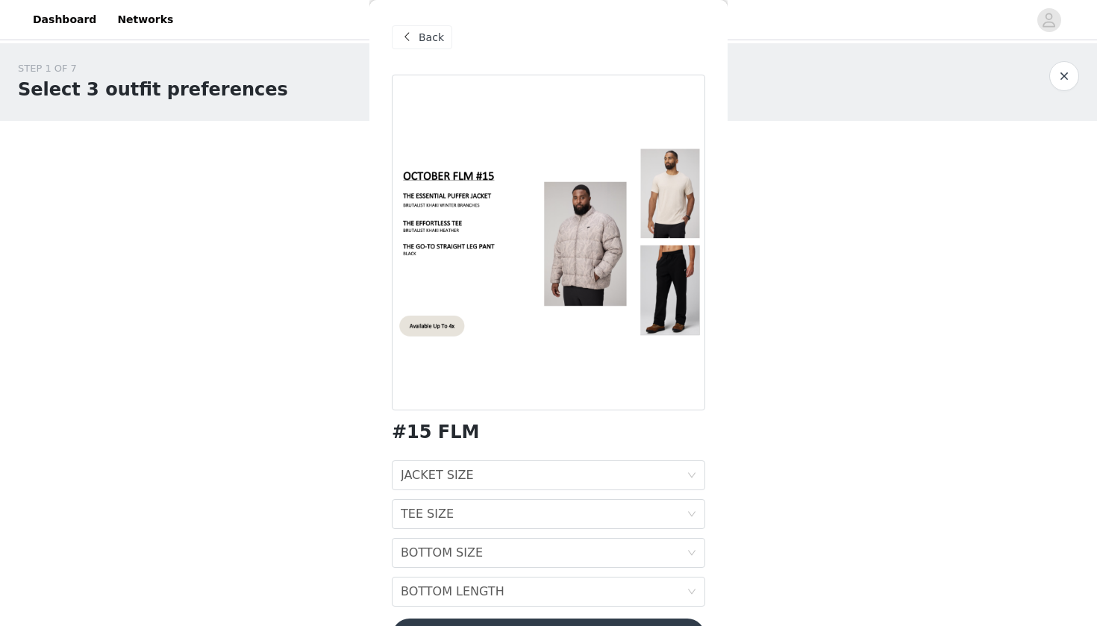
scroll to position [0, 0]
click at [693, 479] on icon "icon: down" at bounding box center [692, 475] width 9 height 9
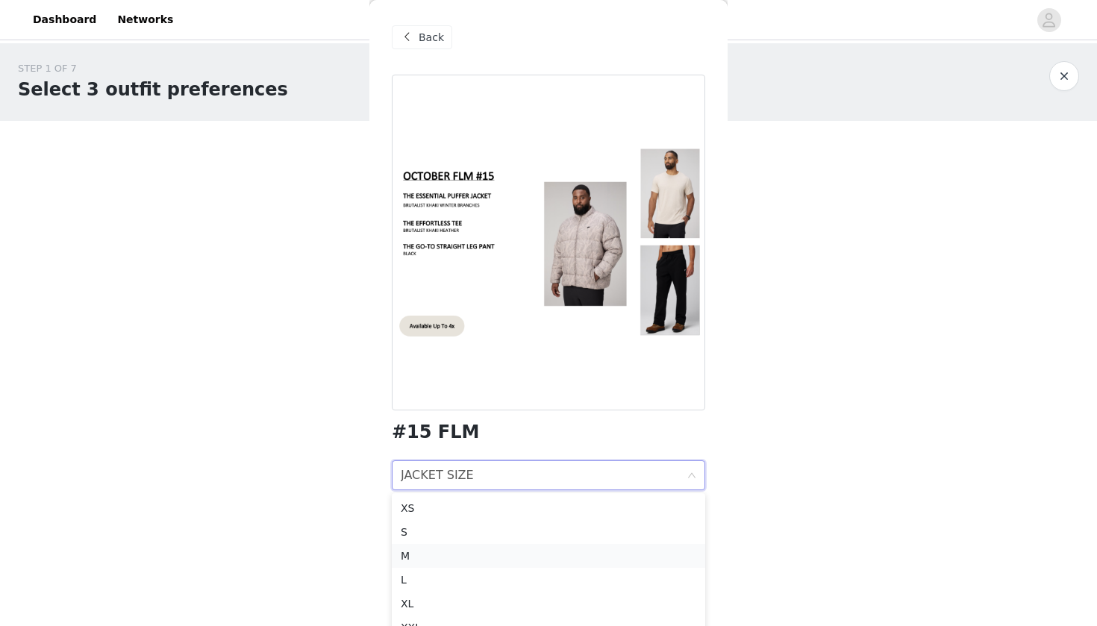
click at [418, 553] on div "M" at bounding box center [549, 556] width 296 height 16
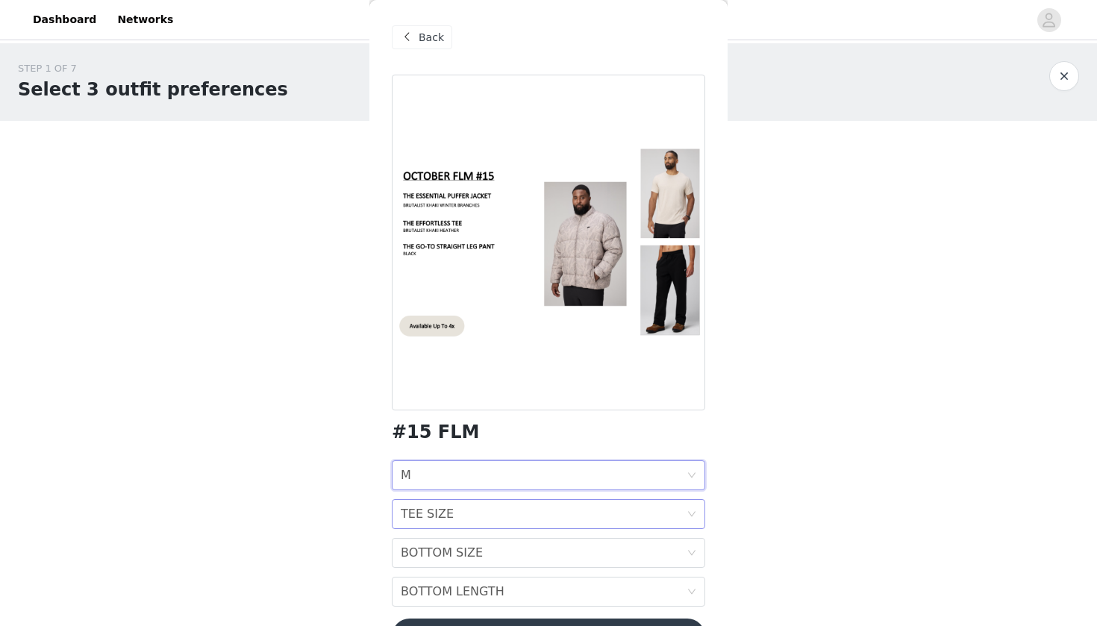
click at [583, 523] on div "TEE SIZE TEE SIZE" at bounding box center [544, 514] width 286 height 28
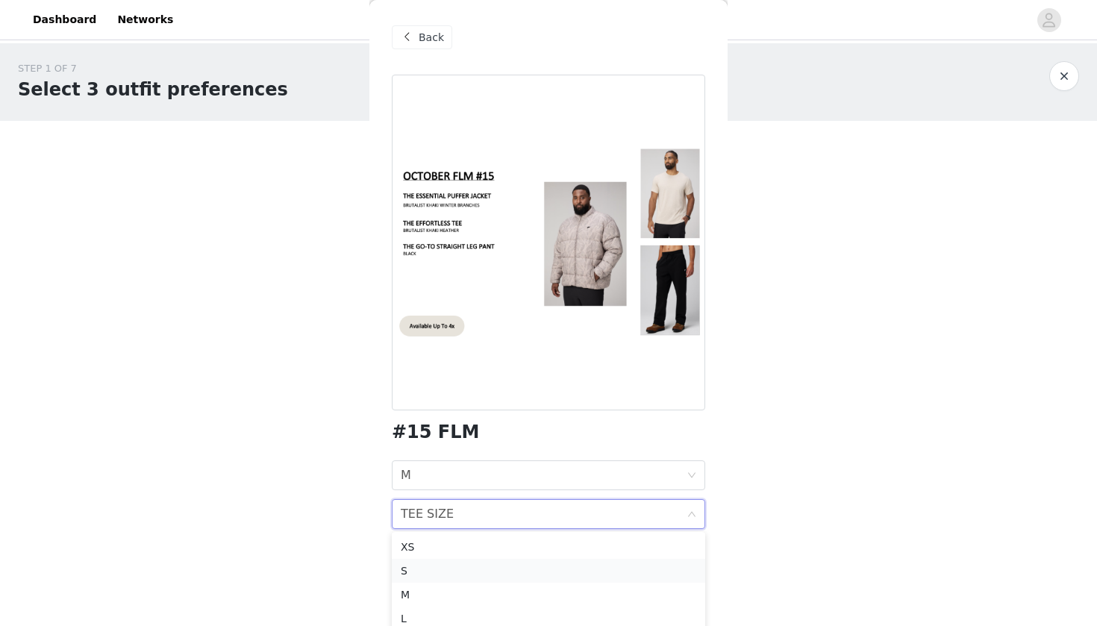
click at [443, 573] on div "S" at bounding box center [549, 571] width 296 height 16
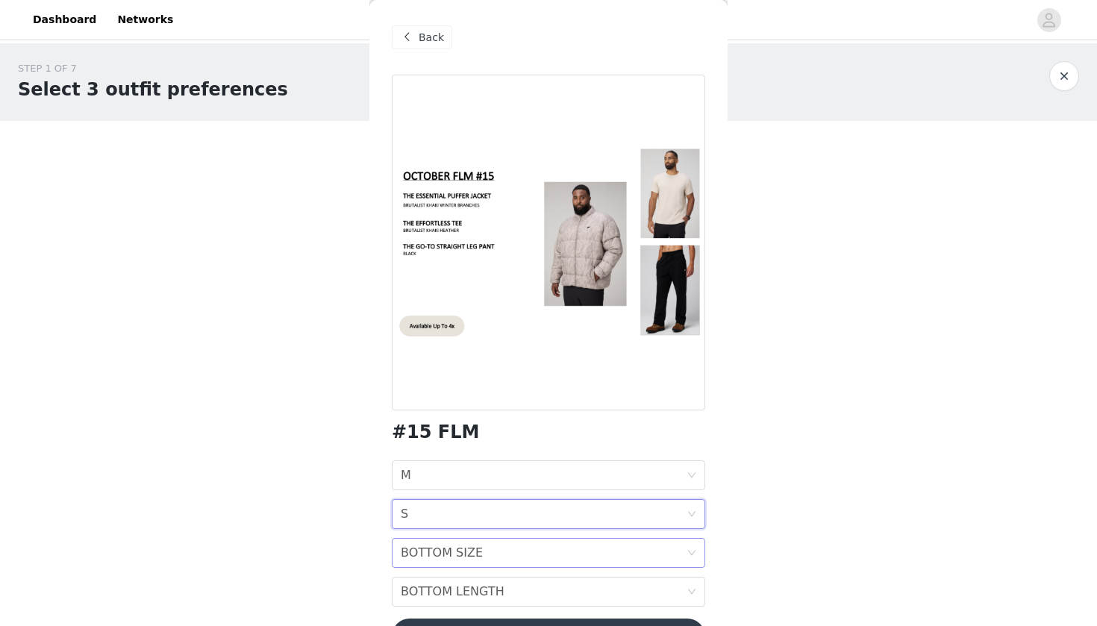
click at [604, 561] on div "BOTTOM SIZE BOTTOM SIZE" at bounding box center [544, 553] width 286 height 28
click at [419, 598] on div "M" at bounding box center [549, 599] width 296 height 16
click at [335, 538] on body "Dashboard Networks STEP 1 OF 7 Select 3 outfit preferences YOU WILL RECIEVE 1 O…" at bounding box center [548, 313] width 1097 height 626
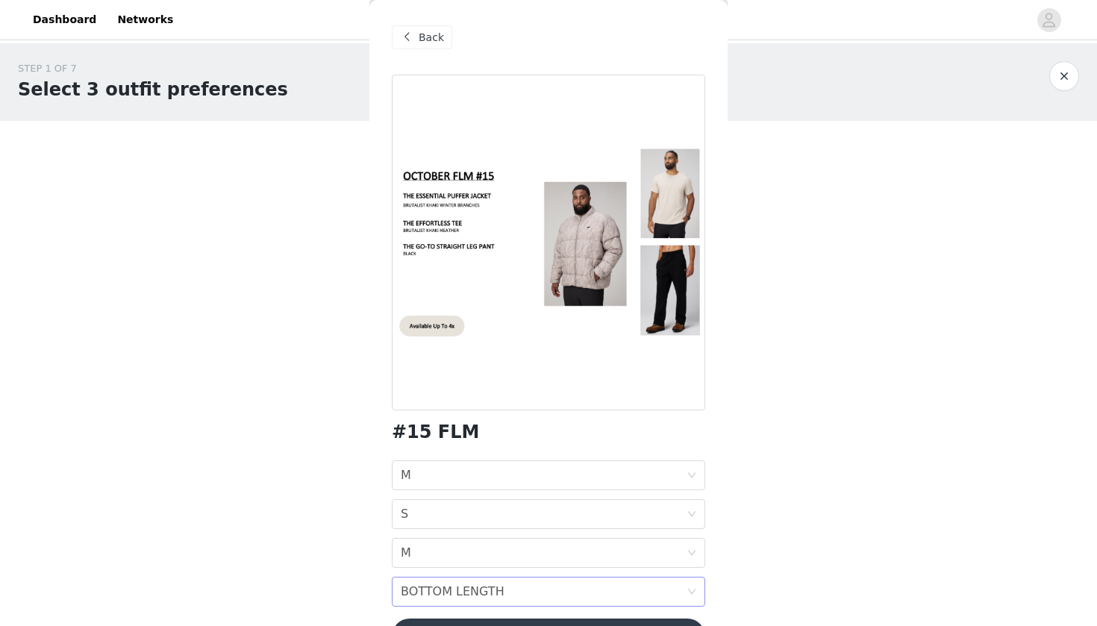
click at [694, 595] on icon "icon: down" at bounding box center [692, 592] width 9 height 9
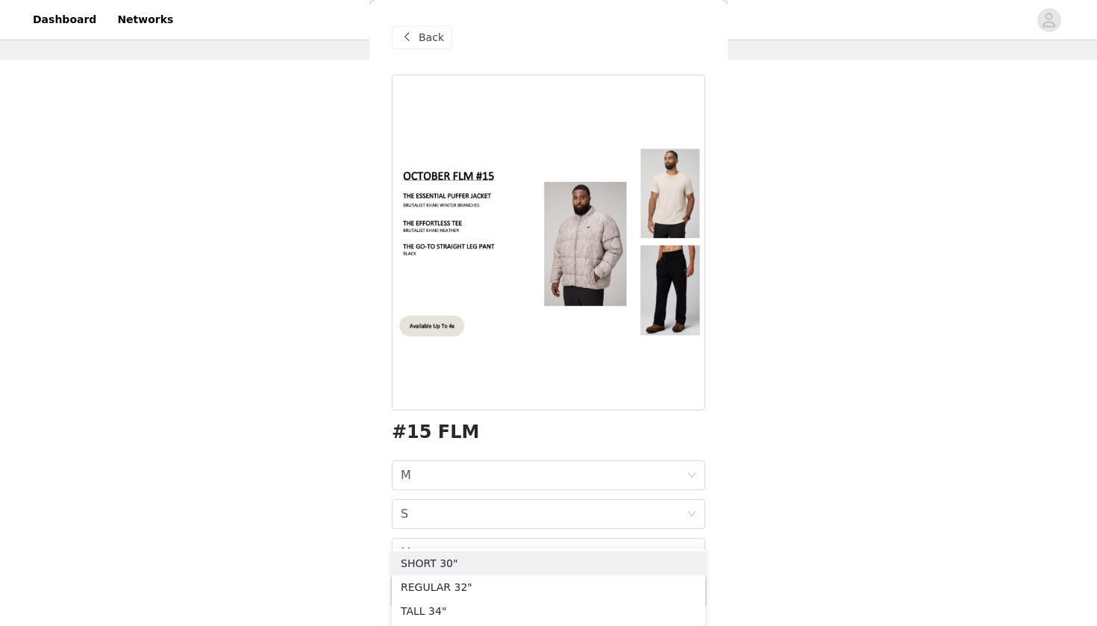
scroll to position [61, 0]
click at [423, 585] on div "REGULAR 32"" at bounding box center [549, 587] width 296 height 16
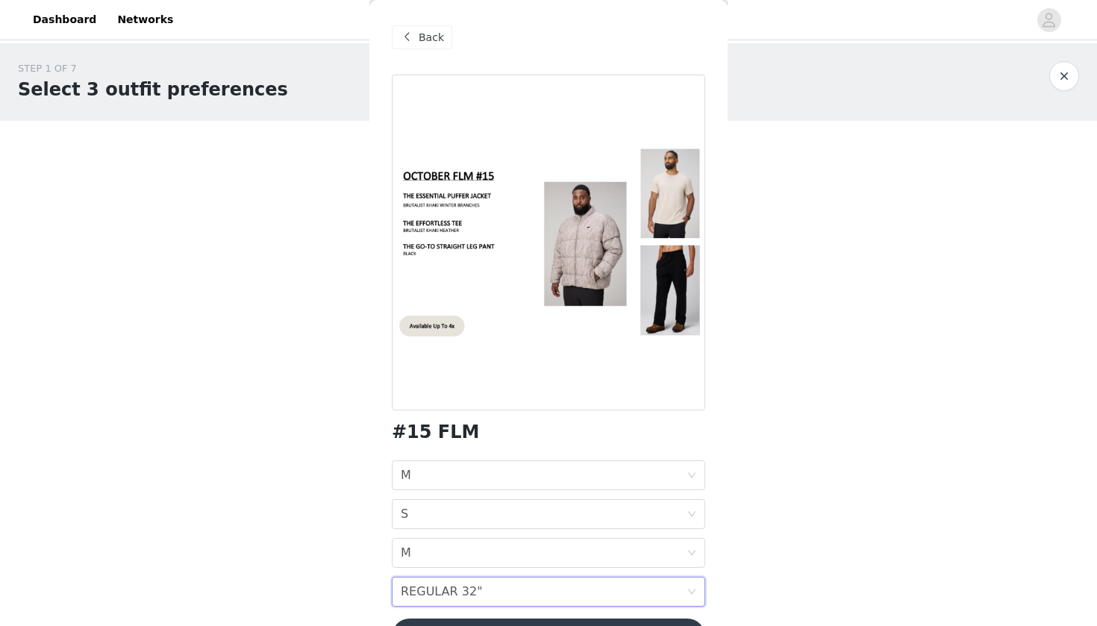
scroll to position [0, 0]
click at [340, 527] on body "Dashboard Networks STEP 1 OF 7 Select 3 outfit preferences YOU WILL RECIEVE 1 O…" at bounding box center [548, 313] width 1097 height 626
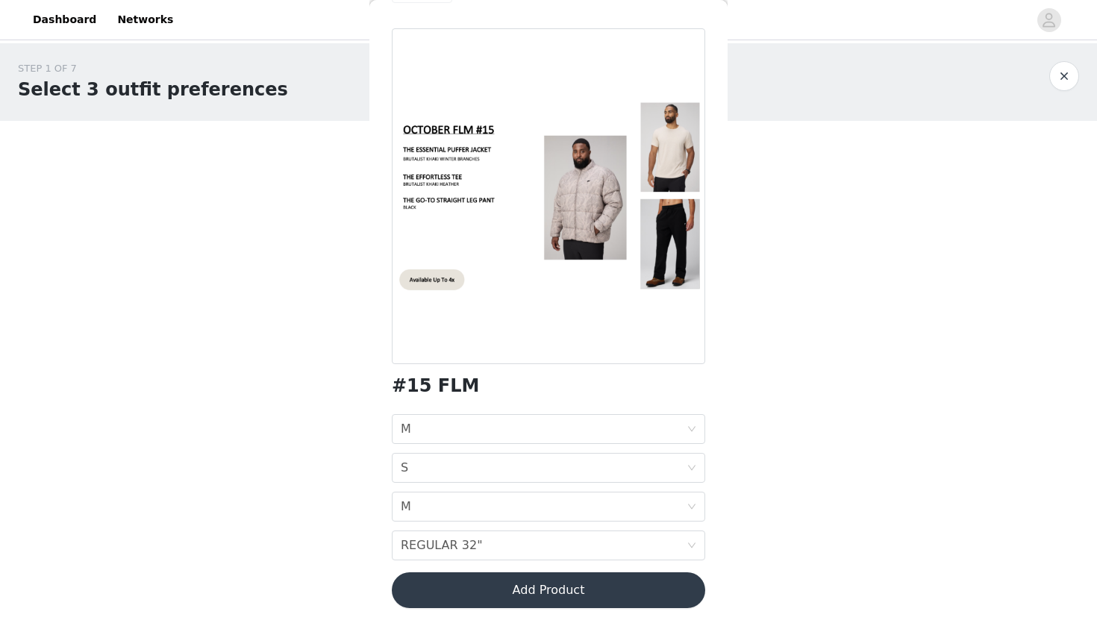
scroll to position [46, 0]
click at [542, 592] on button "Add Product" at bounding box center [549, 591] width 314 height 36
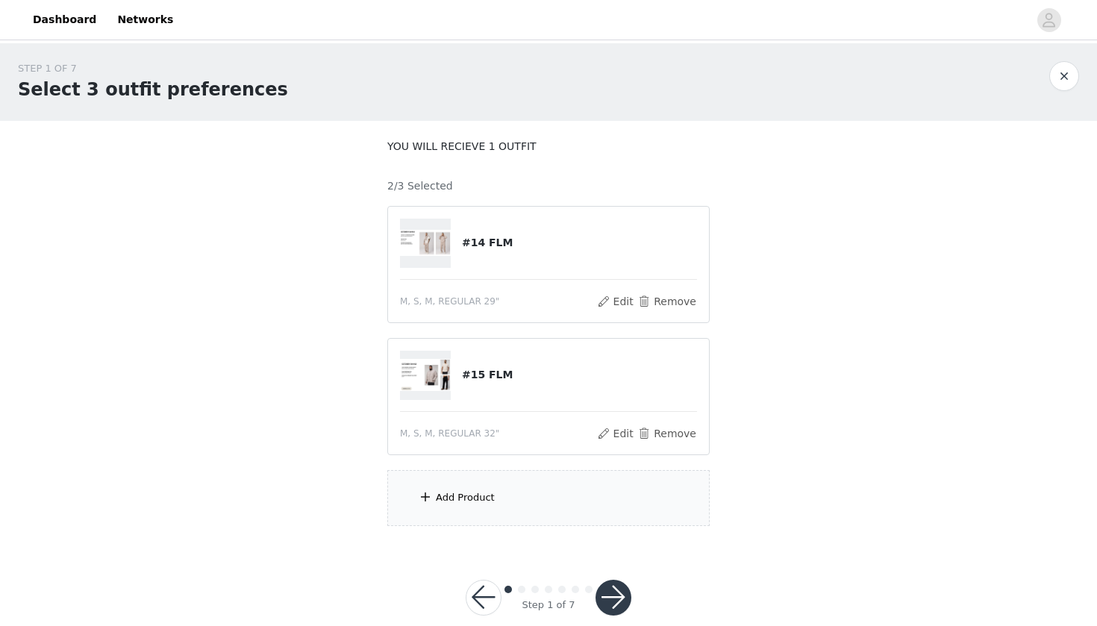
click at [432, 500] on span at bounding box center [425, 497] width 15 height 18
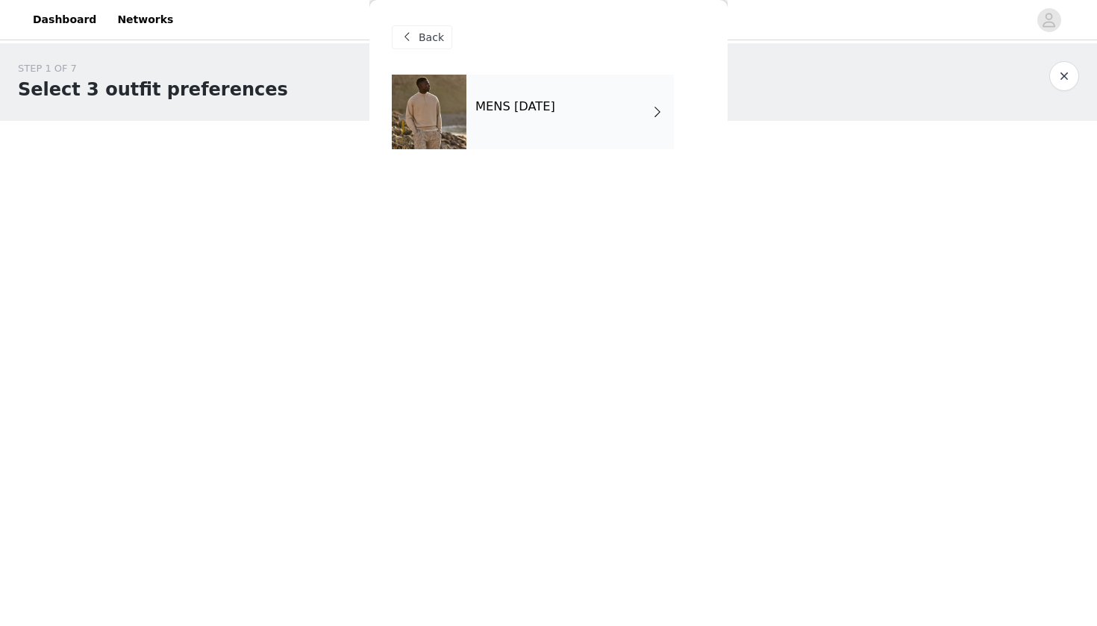
scroll to position [0, 0]
click at [655, 112] on span at bounding box center [657, 112] width 15 height 18
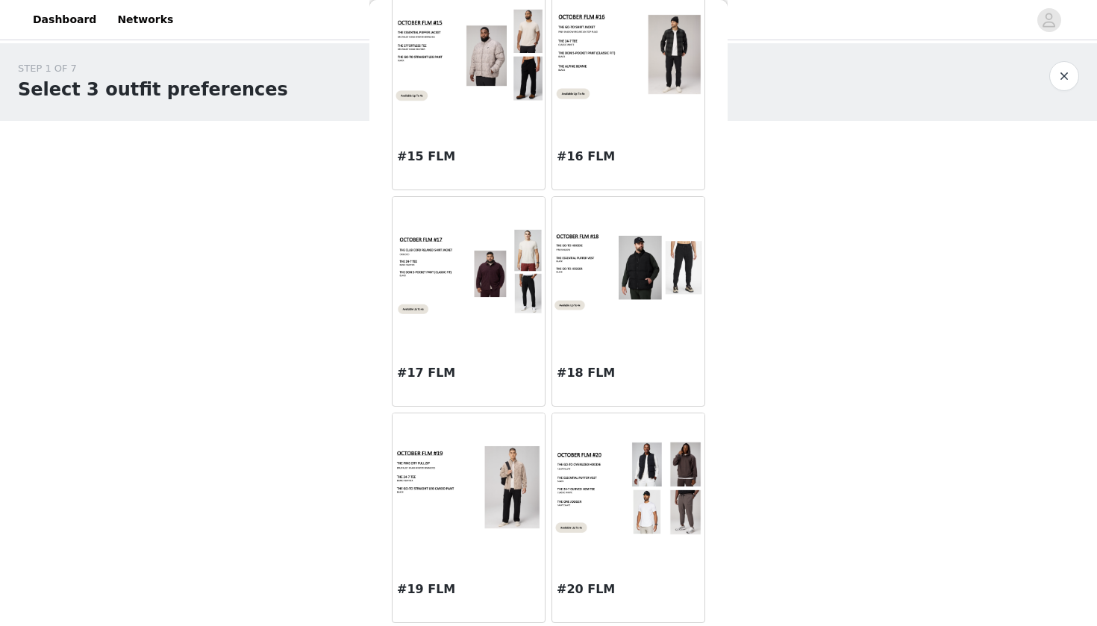
scroll to position [1610, 0]
click at [607, 508] on img at bounding box center [628, 488] width 152 height 96
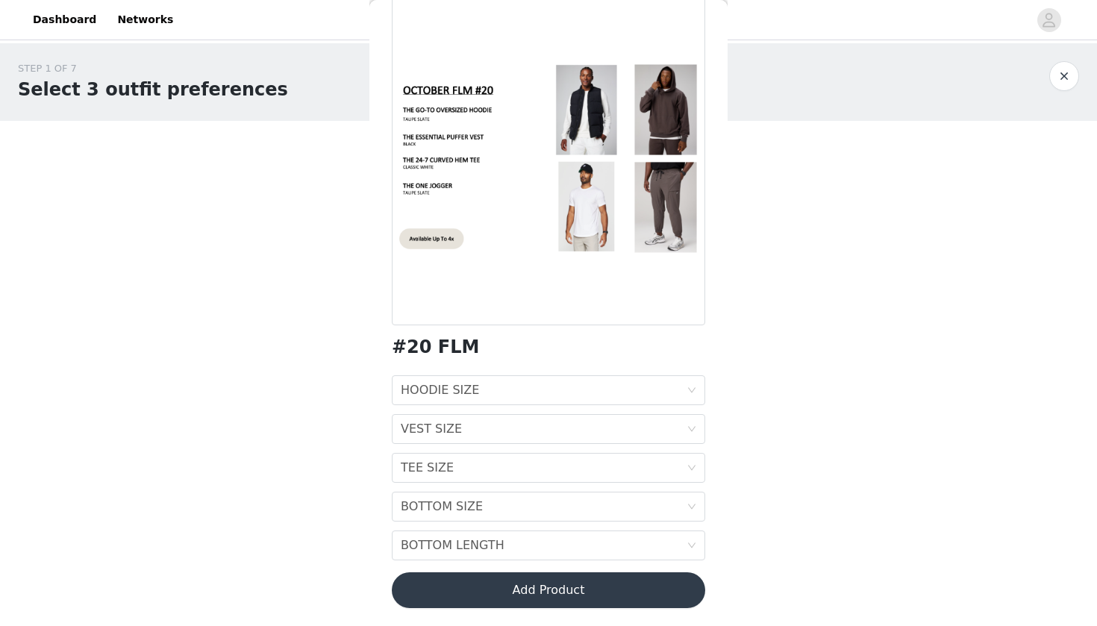
scroll to position [85, 0]
click at [682, 399] on div "HOODIE SIZE HOODIE SIZE" at bounding box center [544, 390] width 286 height 28
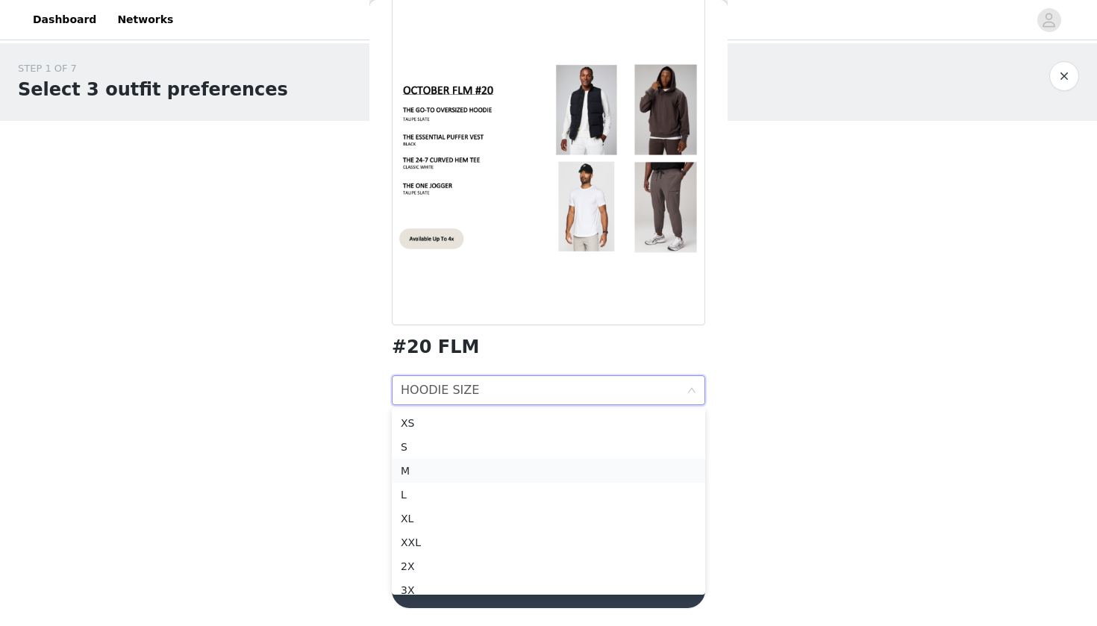
click at [440, 473] on div "M" at bounding box center [549, 471] width 296 height 16
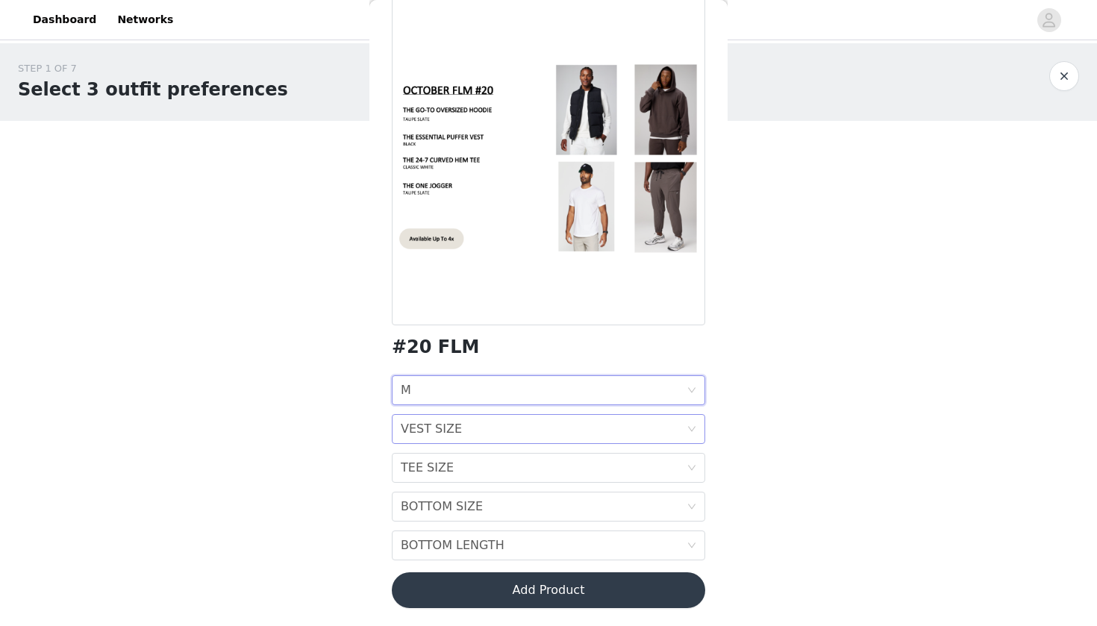
click at [658, 432] on div "VEST SIZE VEST SIZE" at bounding box center [544, 429] width 286 height 28
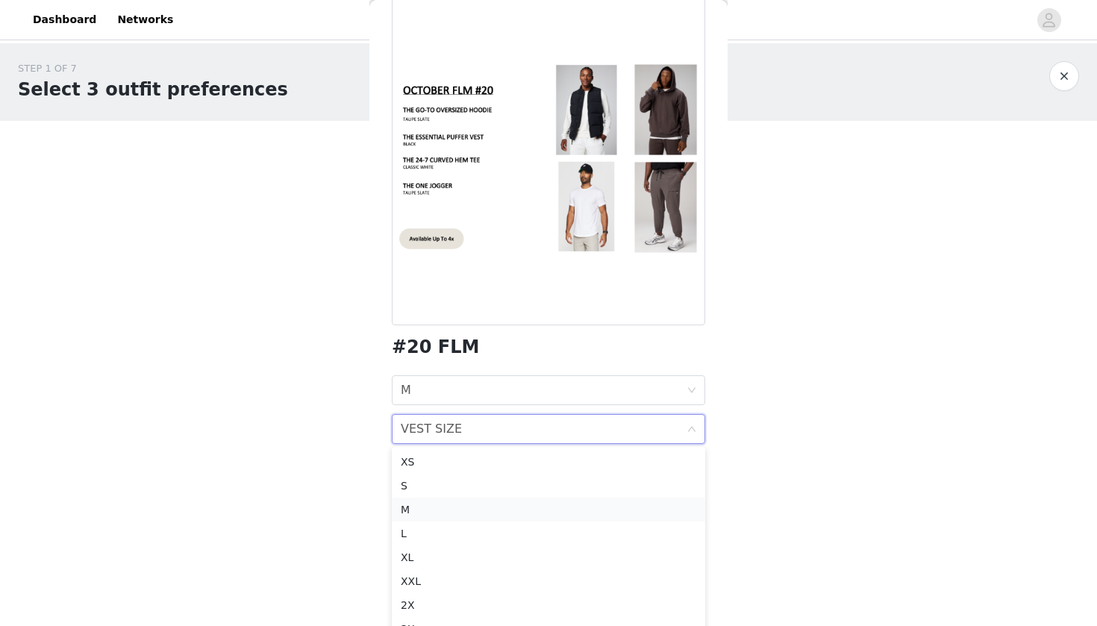
click at [401, 509] on div "M" at bounding box center [549, 510] width 296 height 16
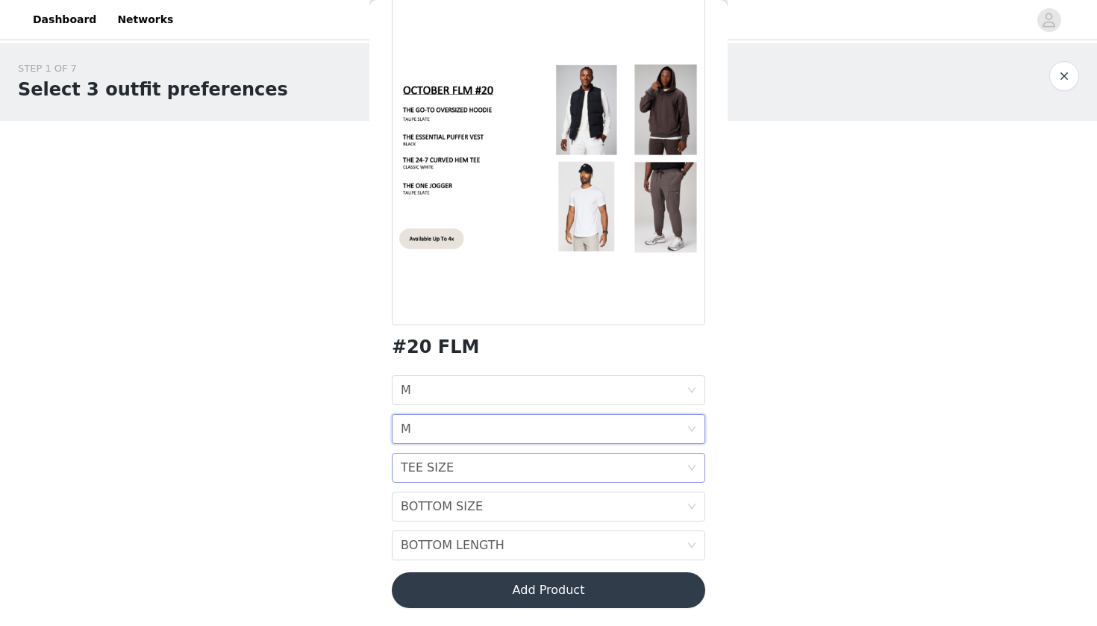
click at [680, 473] on div "TEE SIZE TEE SIZE" at bounding box center [544, 468] width 286 height 28
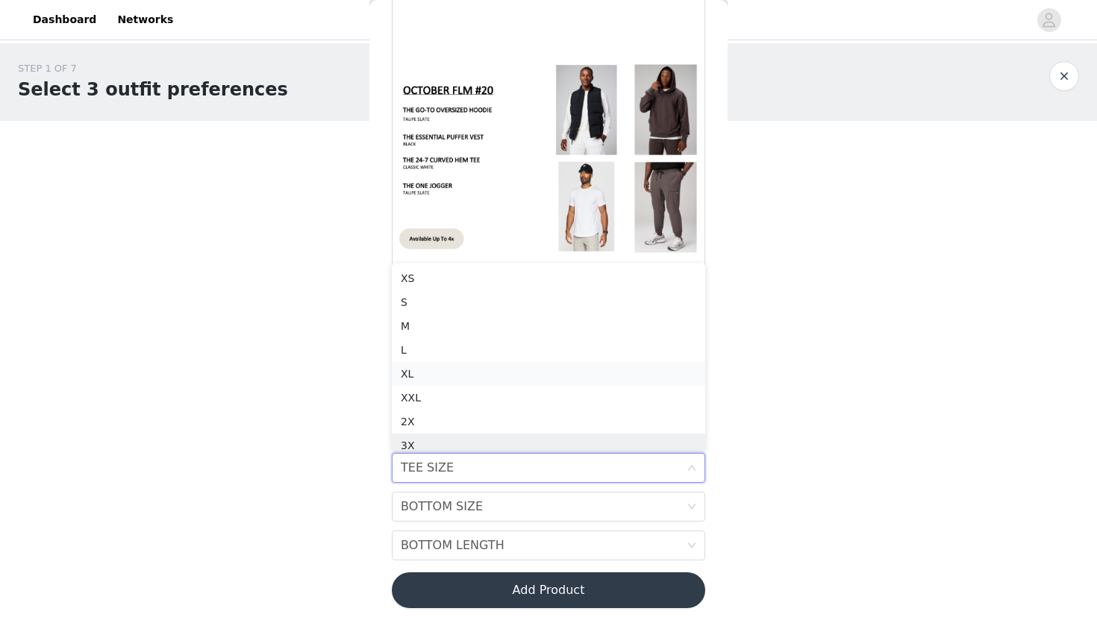
scroll to position [7, 0]
click at [408, 299] on div "S" at bounding box center [549, 295] width 296 height 16
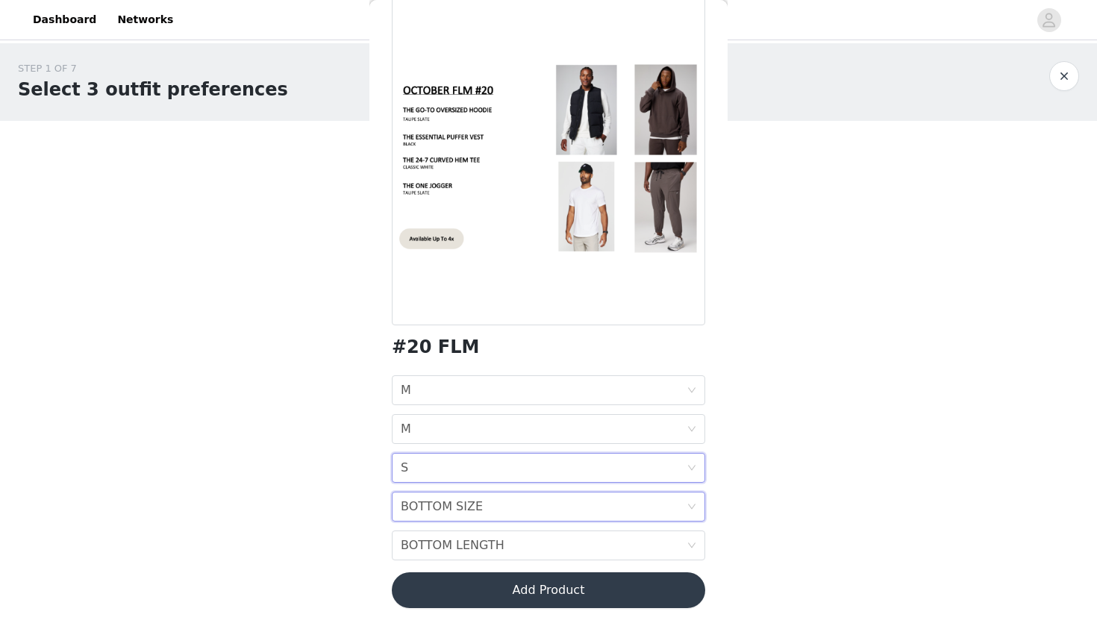
click at [614, 518] on div "BOTTOM SIZE BOTTOM SIZE" at bounding box center [544, 507] width 286 height 28
click at [407, 356] on div "M" at bounding box center [549, 357] width 296 height 16
click at [569, 555] on div "BOTTOM LENGTH BOTTOM LENGTH" at bounding box center [544, 546] width 286 height 28
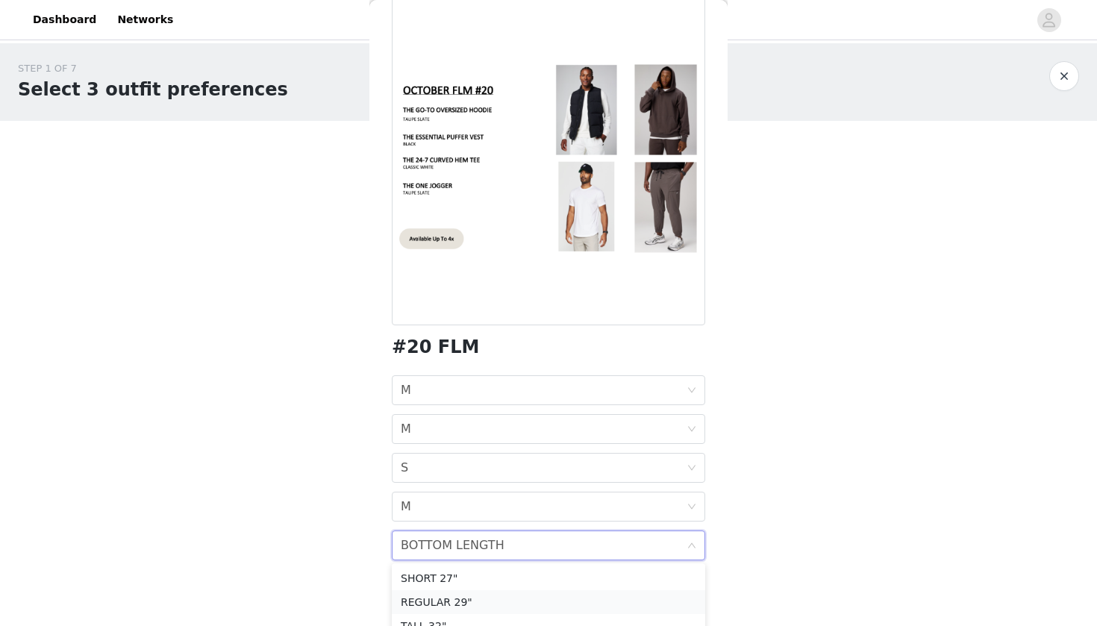
click at [413, 600] on div "REGULAR 29"" at bounding box center [549, 602] width 296 height 16
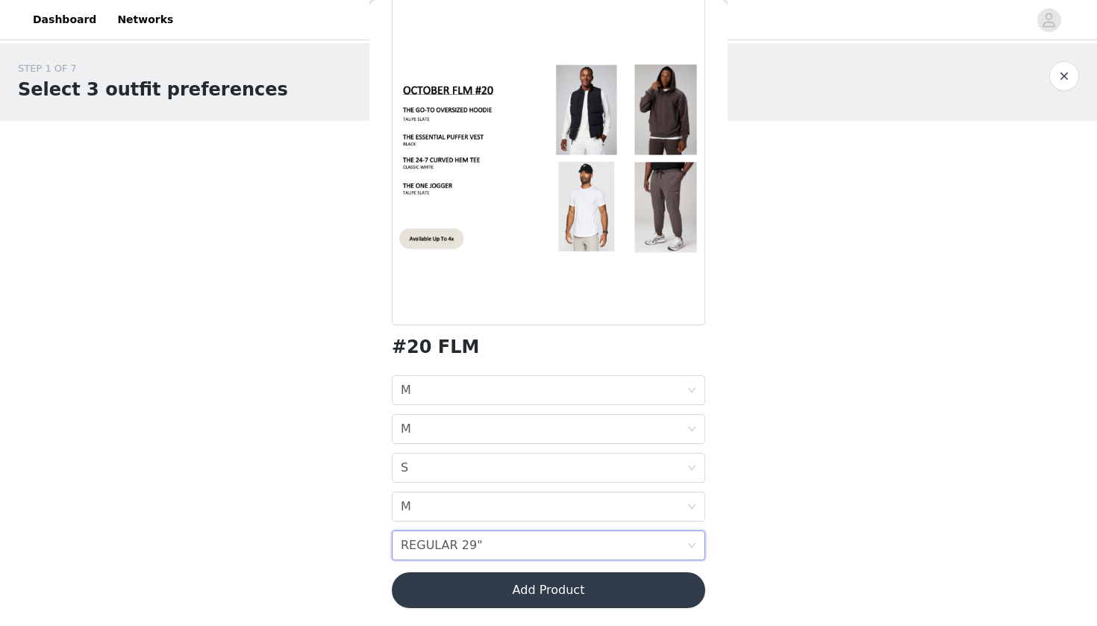
click at [579, 594] on button "Add Product" at bounding box center [549, 591] width 314 height 36
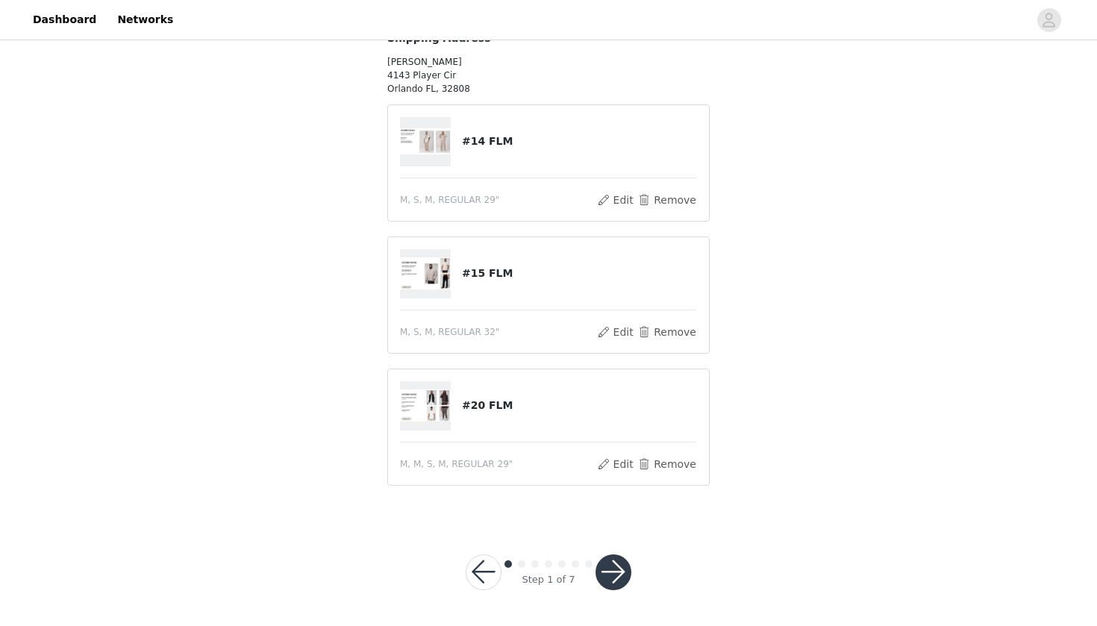
scroll to position [159, 0]
click at [616, 575] on button "button" at bounding box center [614, 573] width 36 height 36
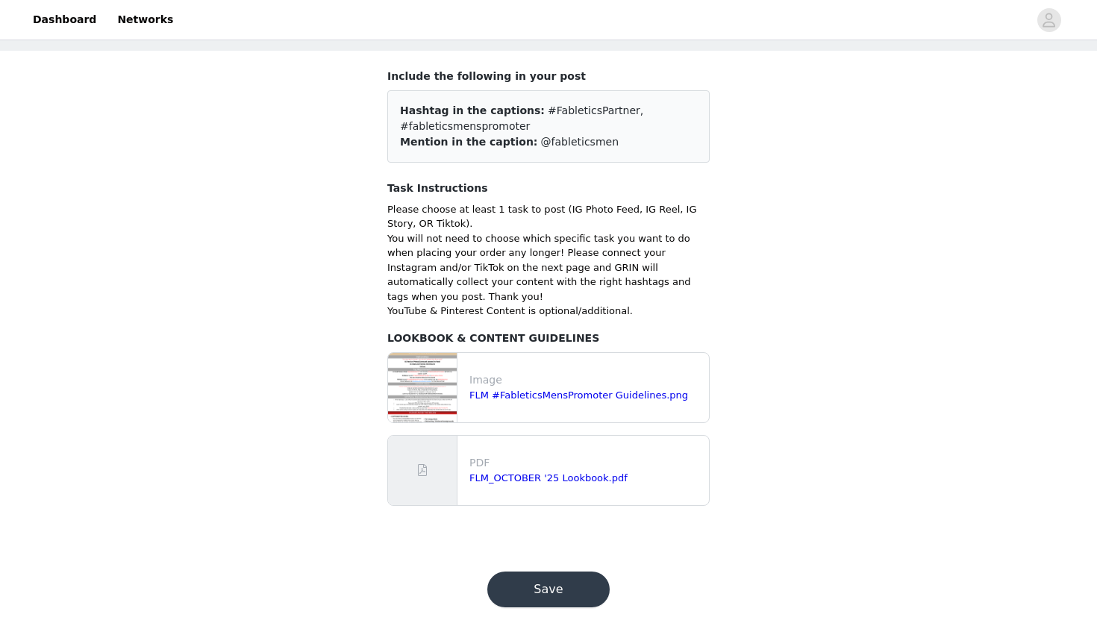
scroll to position [69, 0]
click at [561, 579] on button "Save" at bounding box center [549, 591] width 122 height 36
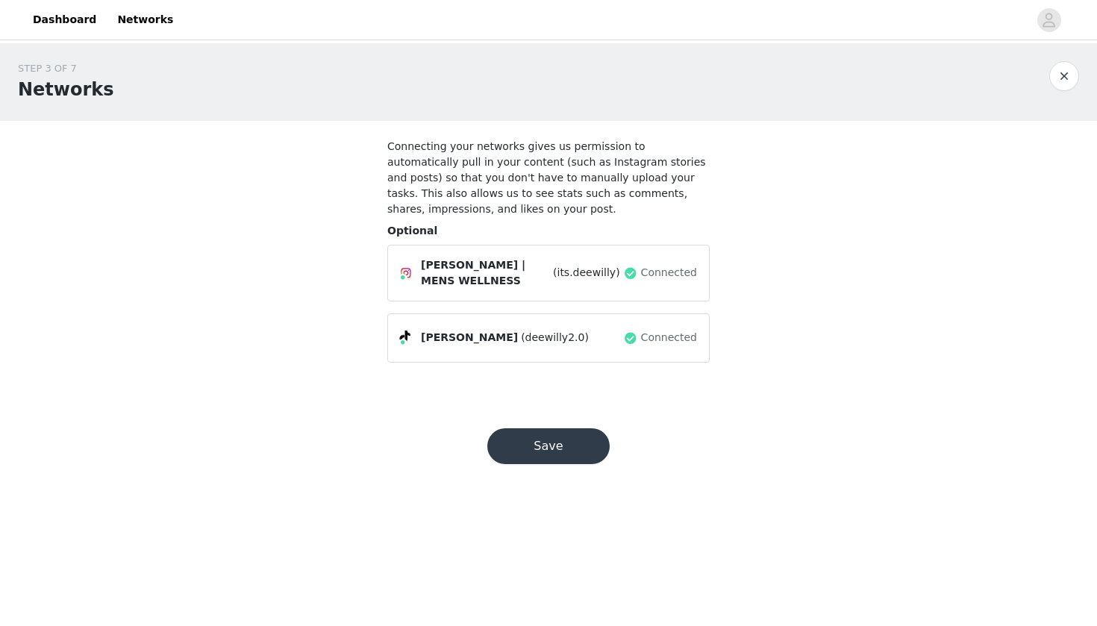
click at [574, 443] on button "Save" at bounding box center [549, 447] width 122 height 36
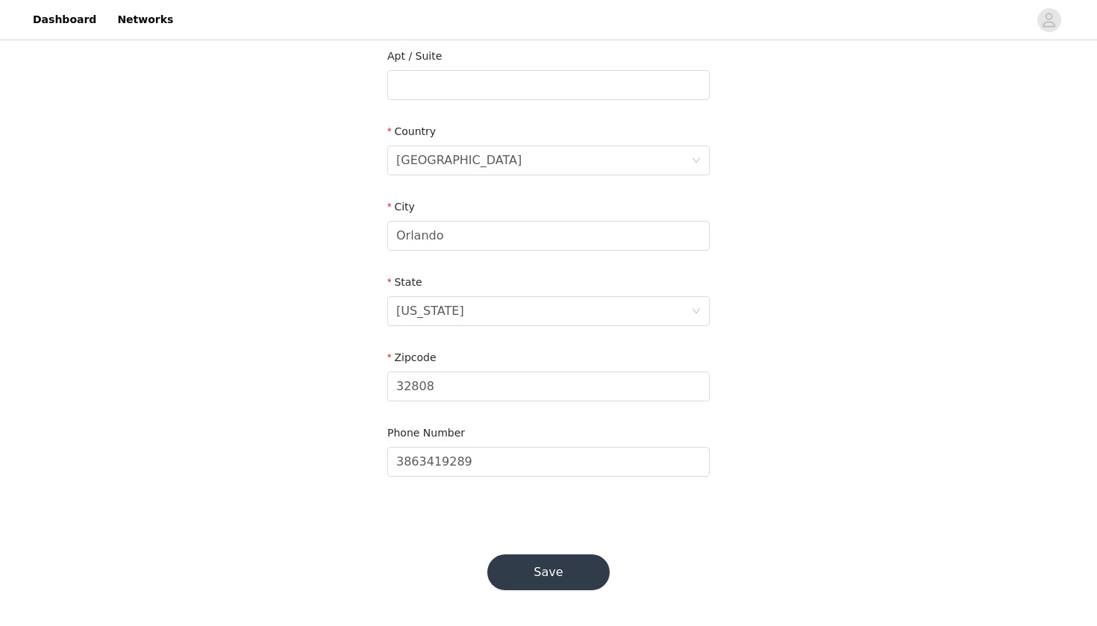
scroll to position [391, 0]
click at [578, 582] on button "Save" at bounding box center [549, 573] width 122 height 36
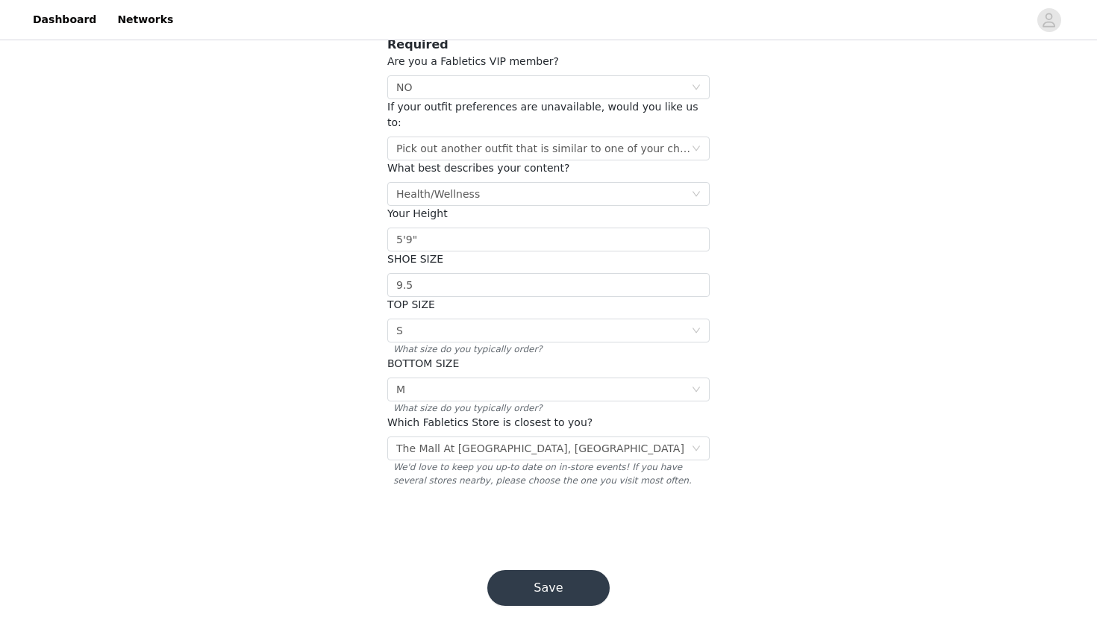
scroll to position [117, 0]
click at [571, 578] on button "Save" at bounding box center [549, 590] width 122 height 36
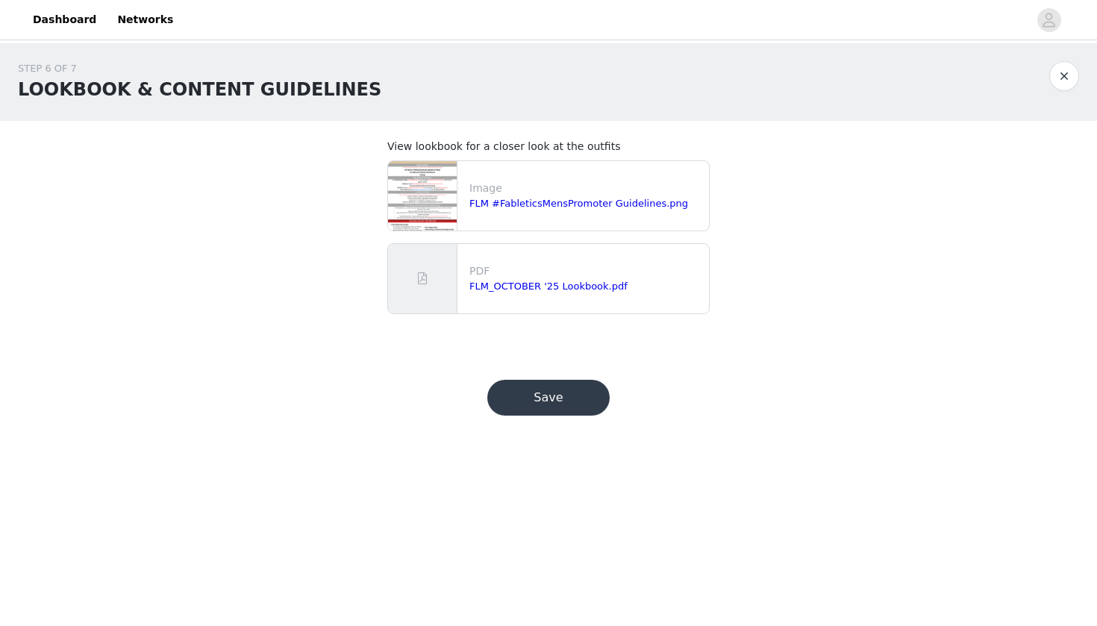
click at [526, 390] on button "Save" at bounding box center [549, 398] width 122 height 36
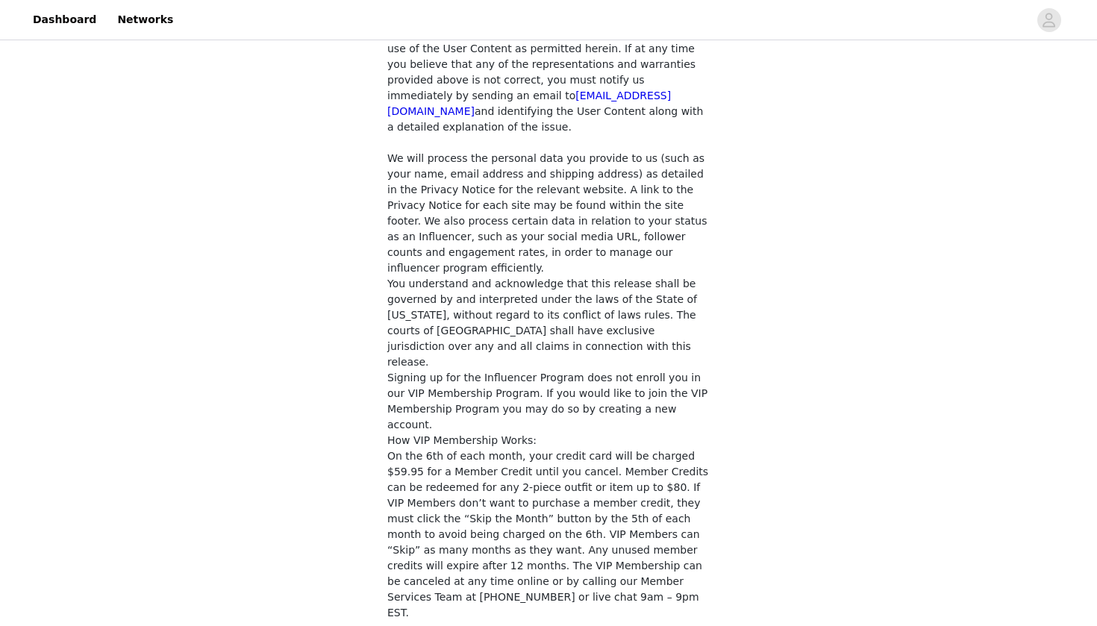
scroll to position [1177, 0]
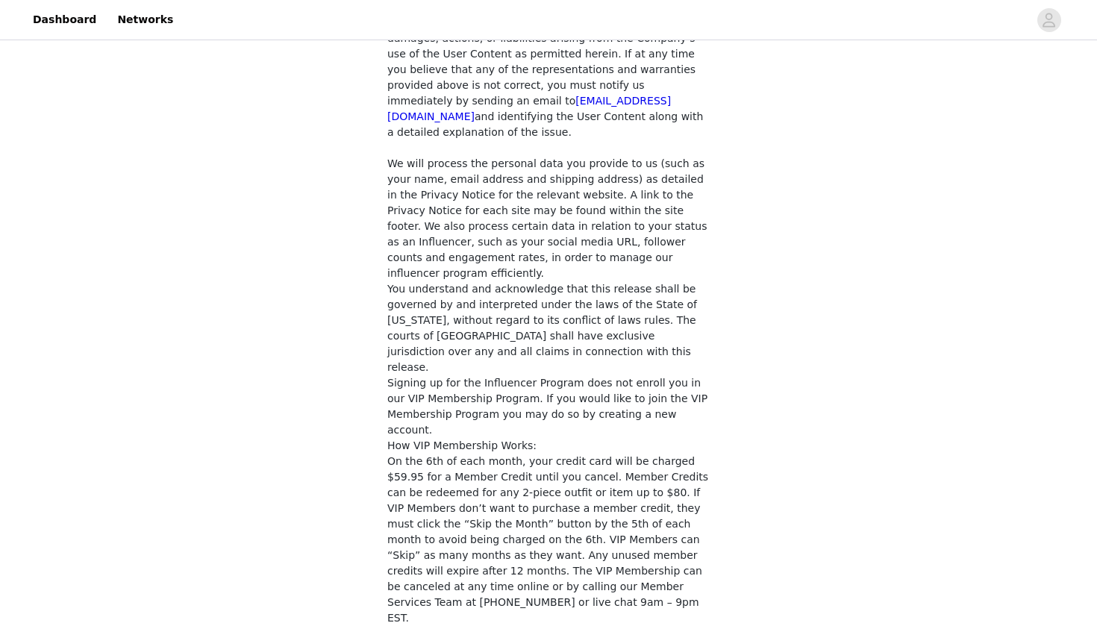
checkbox input "true"
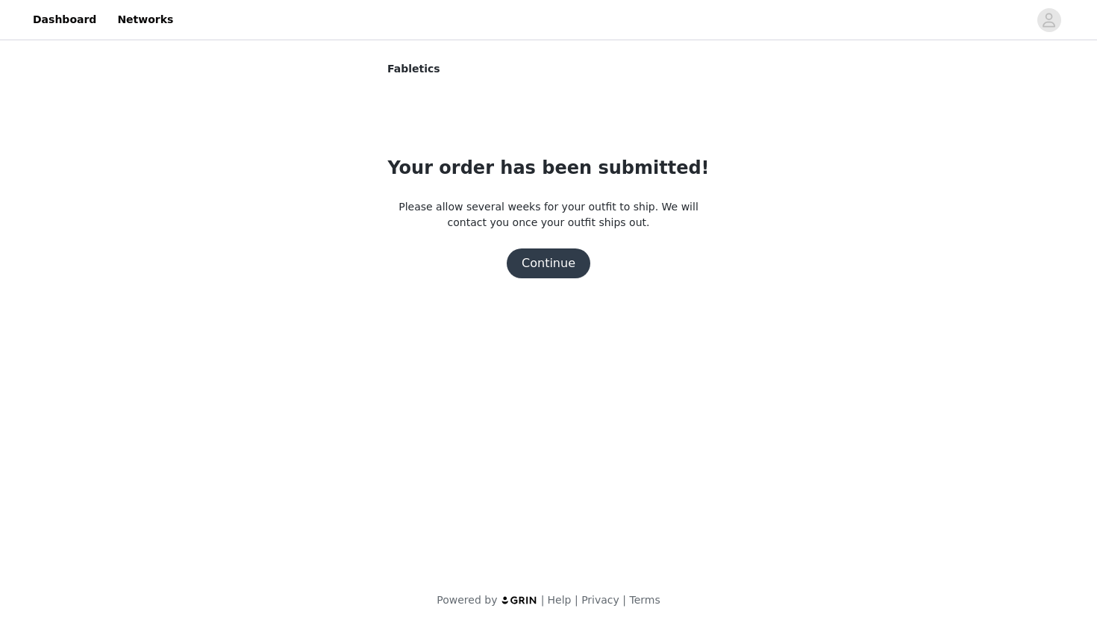
click at [546, 266] on button "Continue" at bounding box center [549, 264] width 84 height 30
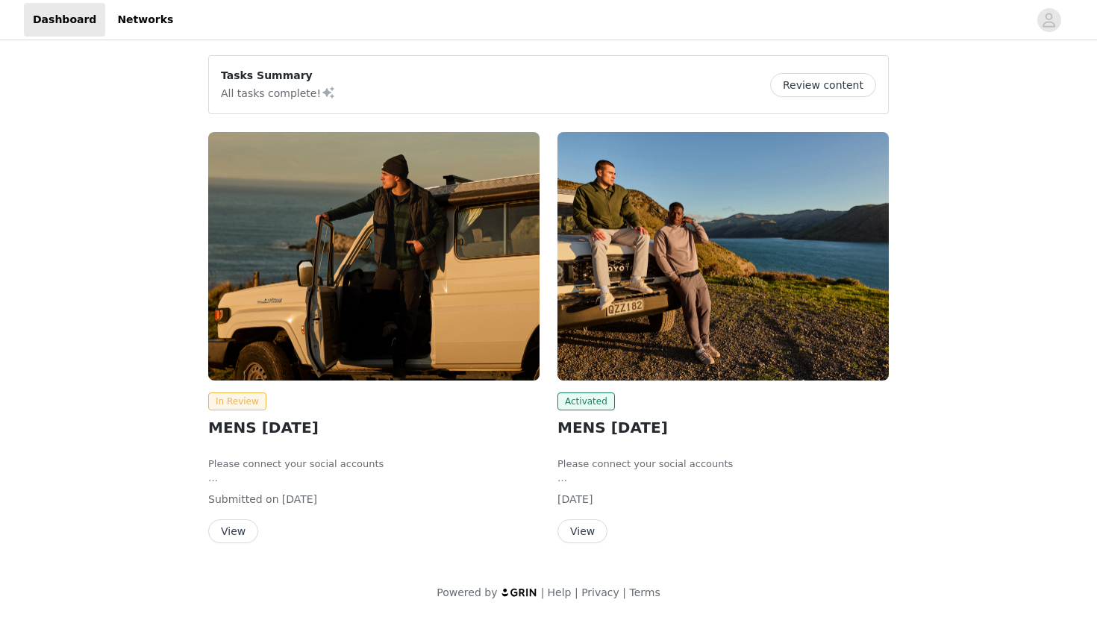
click at [592, 527] on button "View" at bounding box center [583, 532] width 50 height 24
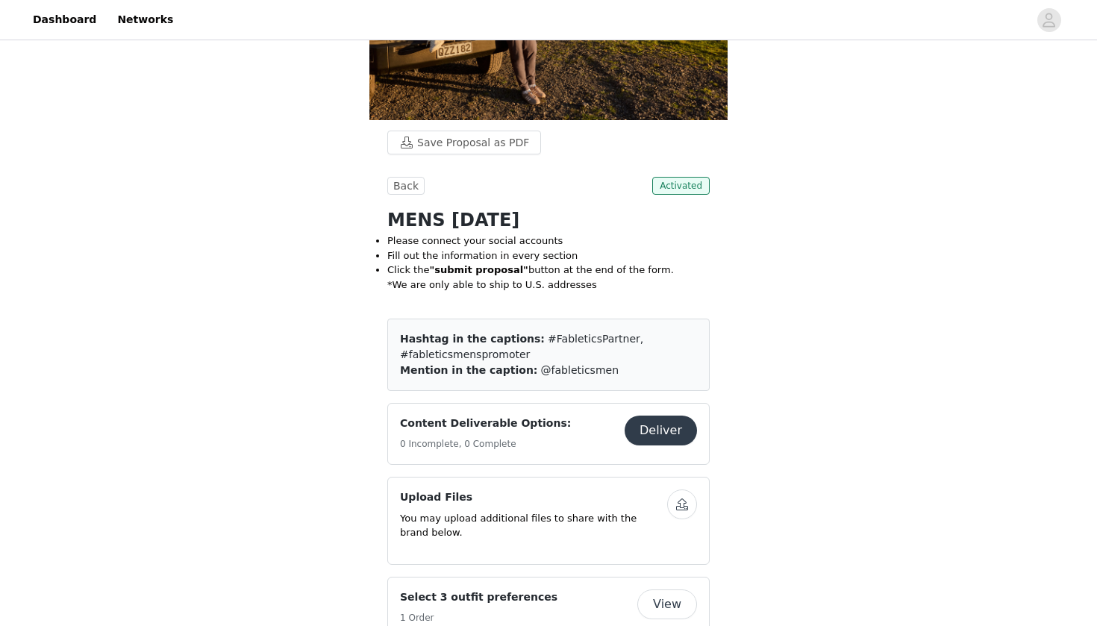
scroll to position [267, 0]
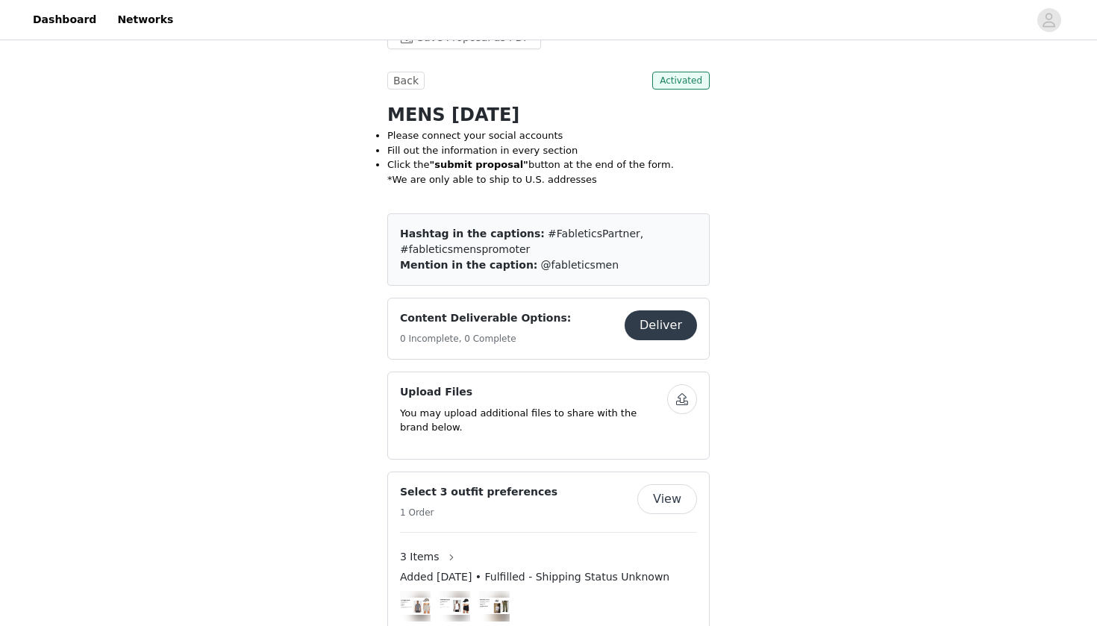
click at [658, 331] on button "Deliver" at bounding box center [661, 326] width 72 height 30
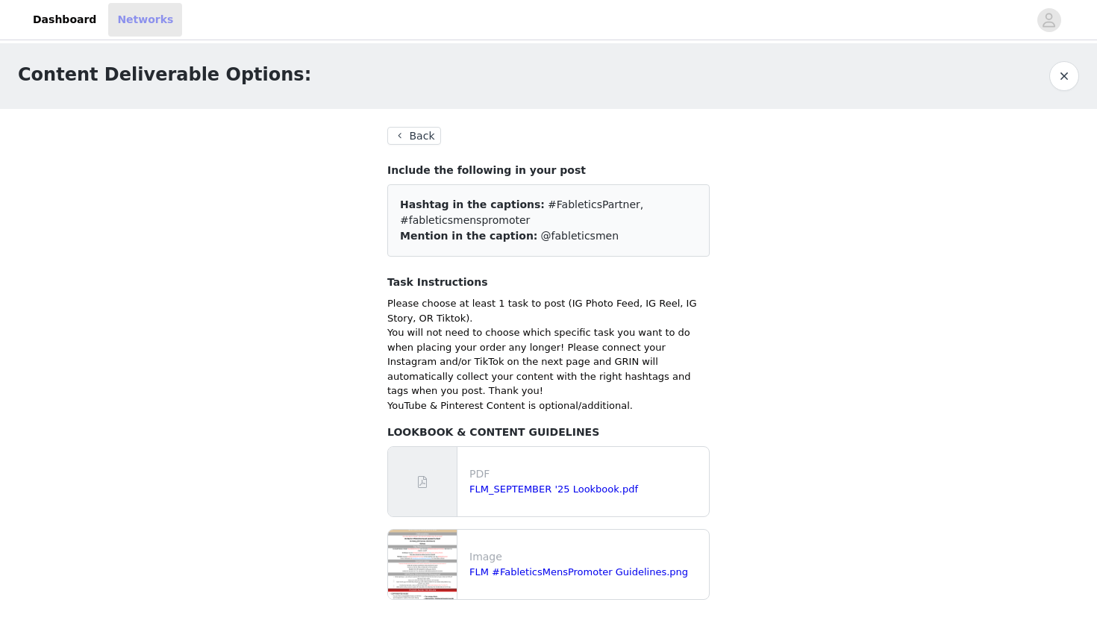
click at [114, 22] on link "Networks" at bounding box center [145, 20] width 74 height 34
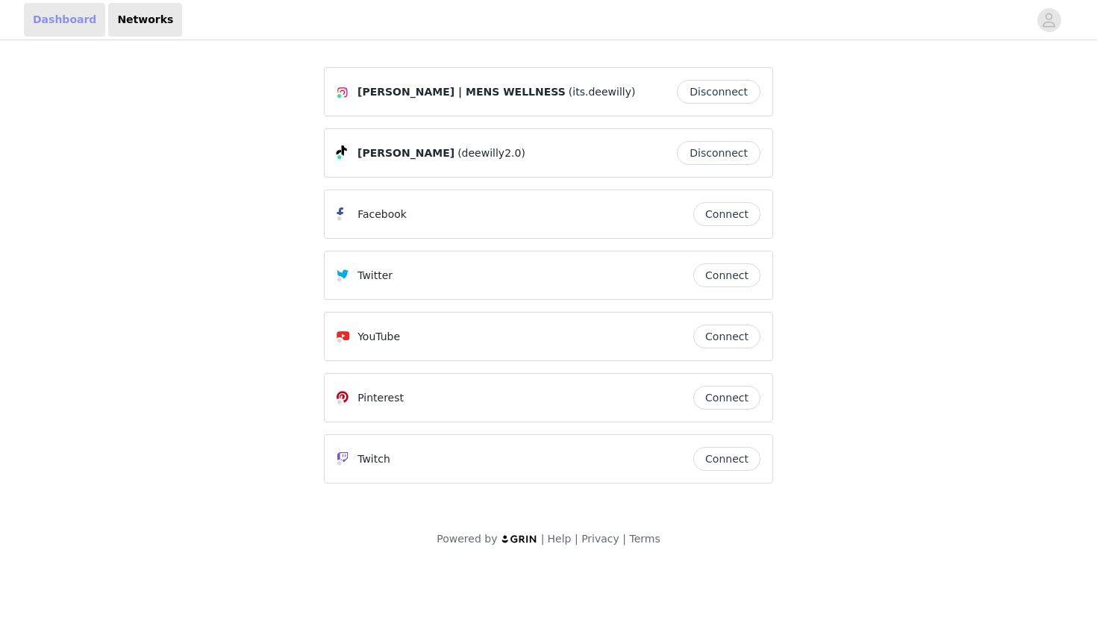
click at [49, 22] on link "Dashboard" at bounding box center [64, 20] width 81 height 34
